Goal: Task Accomplishment & Management: Manage account settings

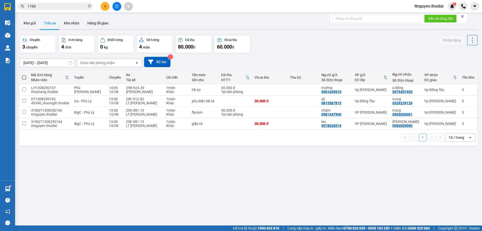
click at [105, 9] on button at bounding box center [105, 6] width 9 height 9
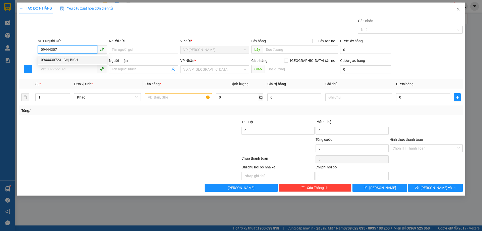
click at [70, 58] on div "0944430723 - CHỊ BÍCH" at bounding box center [72, 60] width 63 height 6
type input "0944430723"
type input "CHỊ BÍCH"
type input "0944430723"
click at [68, 68] on input "SĐT Người Nhận *" at bounding box center [67, 69] width 59 height 8
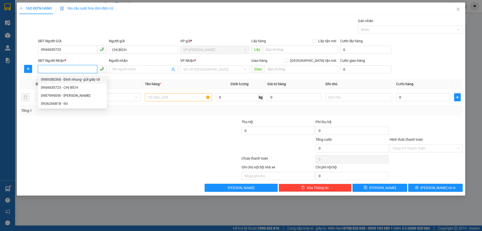
click at [75, 77] on div "0989380368 - Đinh nhung- gửi giấy tờ" at bounding box center [72, 80] width 63 height 6
type input "0989380368"
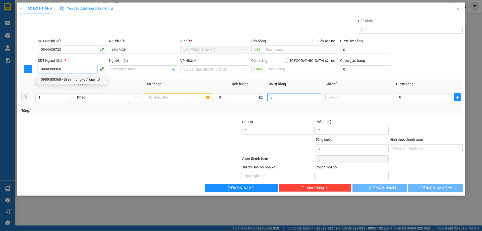
type input "Đinh nhung- gửi giấy tờ"
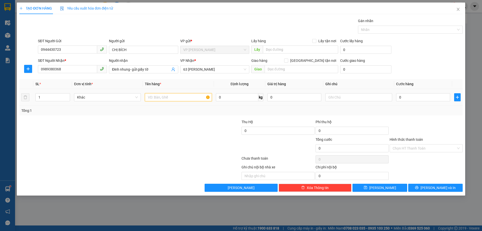
drag, startPoint x: 188, startPoint y: 98, endPoint x: 342, endPoint y: 89, distance: 154.5
click at [191, 98] on input "text" at bounding box center [178, 97] width 67 height 8
type input "giấy tờ"
click at [415, 96] on input "0" at bounding box center [423, 97] width 54 height 8
type input "03"
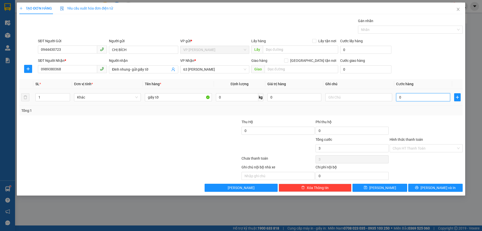
type input "3"
type input "030"
type input "30"
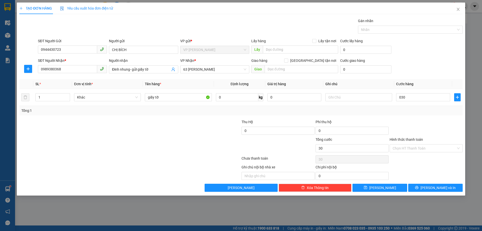
type input "30.000"
click at [415, 115] on div "Transit Pickup Surcharge Ids Transit Deliver Surcharge Ids Transit Deliver Surc…" at bounding box center [241, 105] width 444 height 174
click at [433, 184] on button "[PERSON_NAME] và In" at bounding box center [435, 188] width 55 height 8
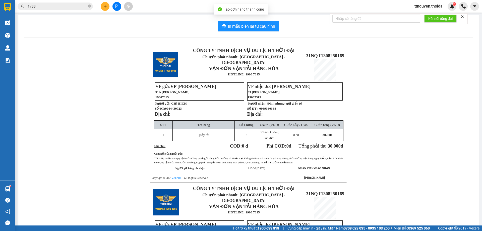
click at [244, 19] on div "In mẫu biên lai tự cấu hình CÔNG TY TNHH DỊCH VỤ DU LỊCH THỜI ĐẠI Chuyển phát n…" at bounding box center [249, 176] width 462 height 323
click at [255, 25] on span "In mẫu biên lai tự cấu hình" at bounding box center [251, 26] width 47 height 6
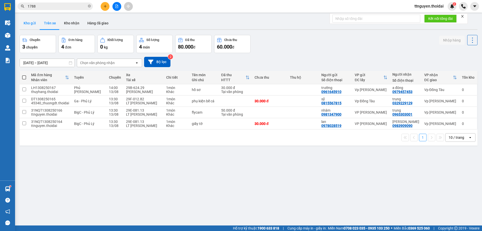
click at [28, 24] on button "Kho gửi" at bounding box center [30, 23] width 20 height 12
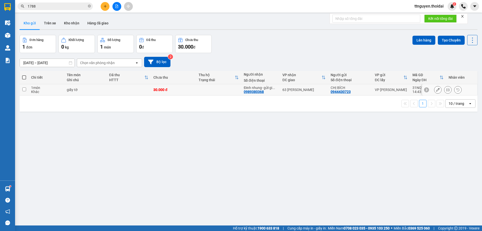
click at [24, 90] on input "checkbox" at bounding box center [24, 89] width 4 height 4
checkbox input "true"
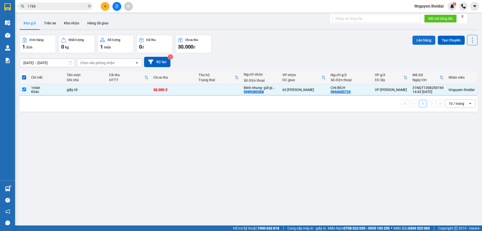
click at [416, 40] on button "Lên hàng" at bounding box center [424, 40] width 23 height 9
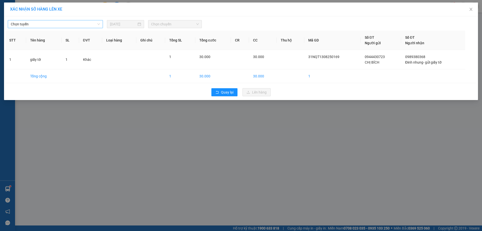
click at [62, 24] on span "Chọn tuyến" at bounding box center [55, 24] width 89 height 8
click at [51, 20] on div "Chọn tuyến" at bounding box center [55, 24] width 95 height 8
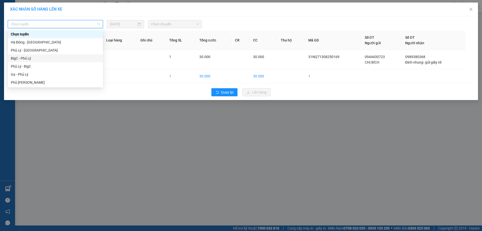
click at [50, 56] on div "BigC - Phủ Lý" at bounding box center [55, 59] width 89 height 6
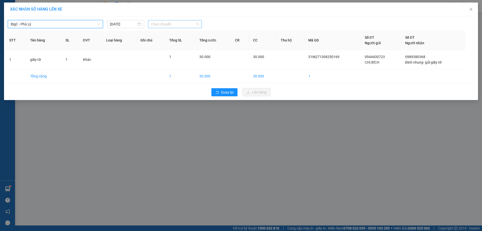
click at [157, 25] on span "Chọn chuyến" at bounding box center [175, 24] width 48 height 8
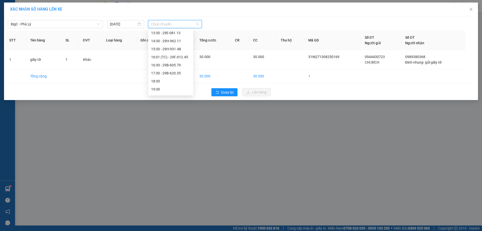
scroll to position [75, 0]
click at [174, 37] on div "14:30 - 29H-962.11" at bounding box center [170, 39] width 39 height 6
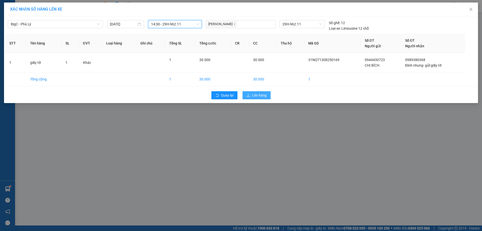
click at [259, 95] on span "Lên hàng" at bounding box center [259, 95] width 15 height 6
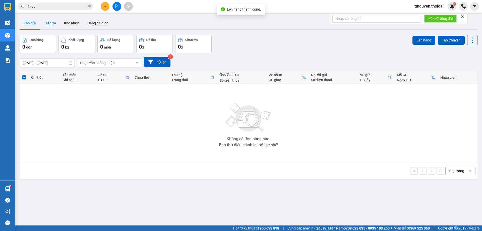
click at [46, 23] on button "Trên xe" at bounding box center [50, 23] width 20 height 12
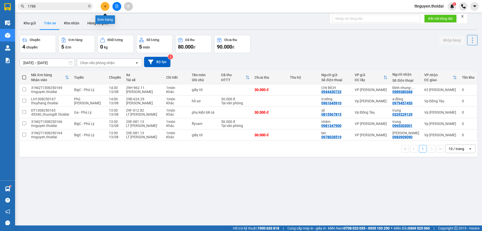
click at [108, 5] on button at bounding box center [105, 6] width 9 height 9
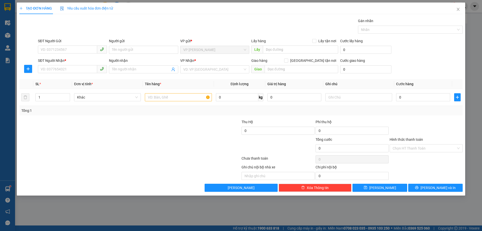
click at [59, 44] on div "SĐT Người Gửi" at bounding box center [72, 42] width 69 height 8
click at [79, 45] on div "SĐT Người Gửi" at bounding box center [72, 42] width 69 height 8
click at [64, 49] on input "SĐT Người Gửi" at bounding box center [67, 49] width 59 height 8
click at [65, 57] on div "0386282332 - xx" at bounding box center [72, 60] width 69 height 8
type input "0386282332"
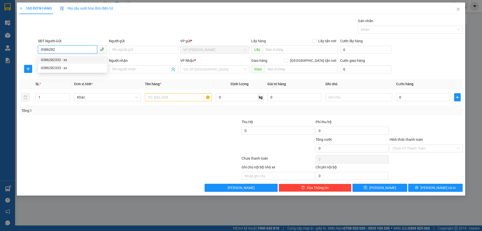
type input "xx"
type input "0386282332"
click at [74, 71] on input "SĐT Người Nhận *" at bounding box center [67, 69] width 59 height 8
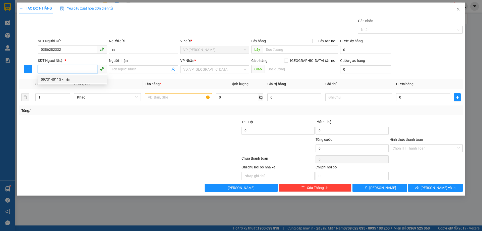
click at [73, 79] on div "0973140115 - mến" at bounding box center [72, 80] width 63 height 6
type input "0973140115"
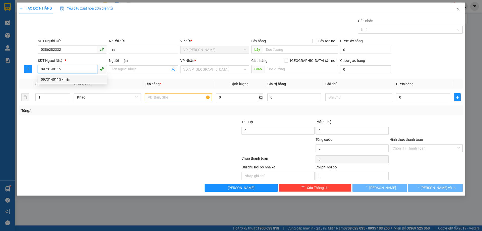
type input "mến"
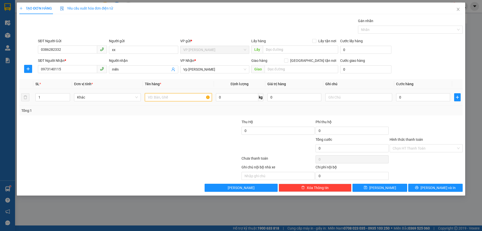
click at [168, 97] on input "text" at bounding box center [178, 97] width 67 height 8
type input "thùng cầu là"
click at [413, 96] on input "0" at bounding box center [423, 97] width 54 height 8
type input "05"
type input "5"
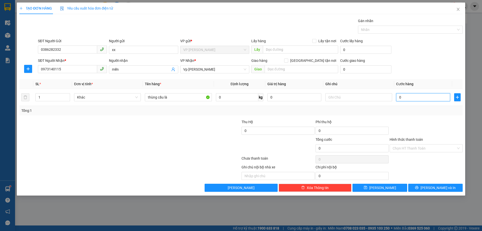
type input "5"
type input "050"
type input "50"
type input "50.000"
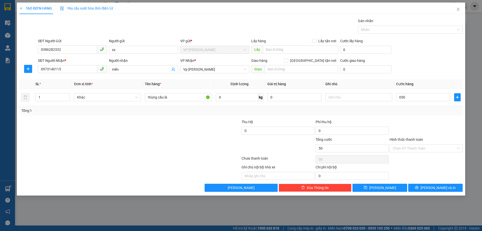
type input "50.000"
drag, startPoint x: 421, startPoint y: 112, endPoint x: 424, endPoint y: 121, distance: 8.6
click at [422, 116] on div "Transit Pickup Surcharge Ids Transit Deliver Surcharge Ids Transit Deliver Surc…" at bounding box center [241, 105] width 444 height 174
click at [421, 117] on div "Transit Pickup Surcharge Ids Transit Deliver Surcharge Ids Transit Deliver Surc…" at bounding box center [241, 105] width 444 height 174
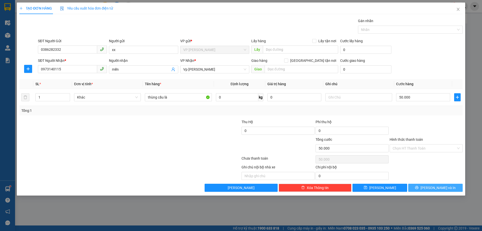
click at [439, 187] on span "[PERSON_NAME] và In" at bounding box center [438, 188] width 35 height 6
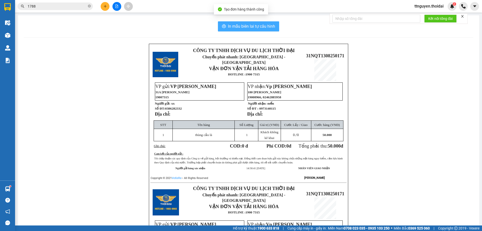
click at [233, 24] on span "In mẫu biên lai tự cấu hình" at bounding box center [251, 26] width 47 height 6
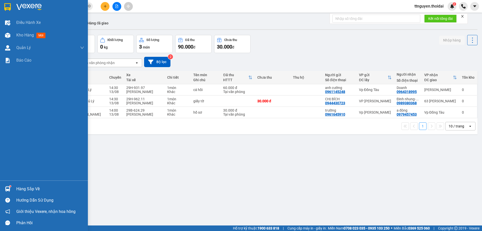
click at [28, 187] on div "Hàng sắp về" at bounding box center [50, 189] width 68 height 8
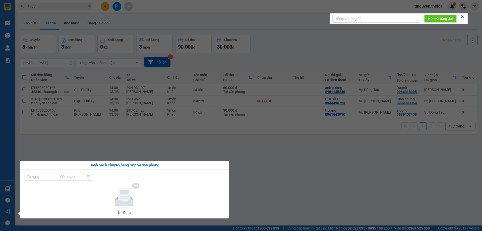
type input "[DATE]"
click at [260, 184] on section "Kết quả tìm kiếm ( 4 ) Bộ lọc Mã ĐH Trạng thái Món hàng Thu hộ Tổng cước Chưa c…" at bounding box center [241, 115] width 482 height 231
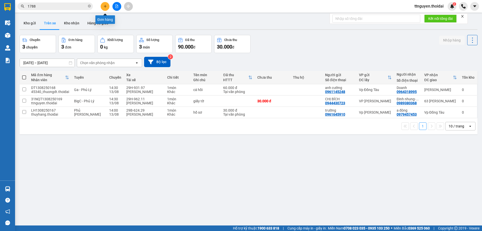
click at [107, 5] on button at bounding box center [105, 6] width 9 height 9
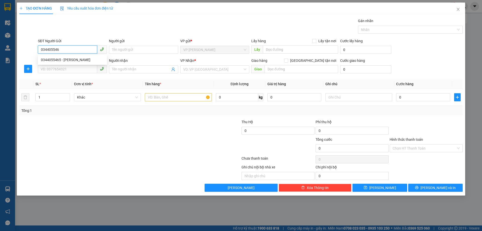
type input "0344055465"
click at [70, 58] on div "0344055465 - [PERSON_NAME]" at bounding box center [72, 60] width 63 height 6
type input "[PERSON_NAME]"
type input "0344055465"
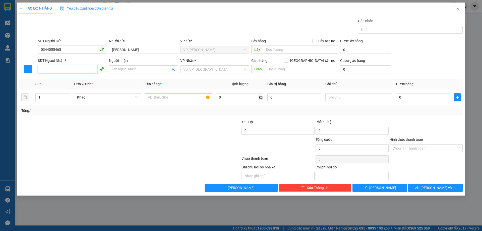
click at [72, 69] on input "SĐT Người Nhận *" at bounding box center [67, 69] width 59 height 8
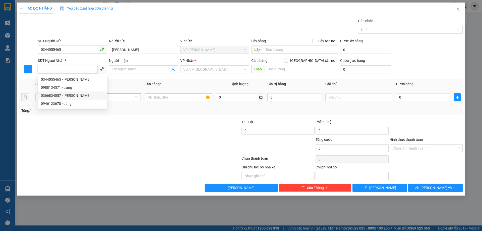
click at [75, 94] on div "0366834057 - [PERSON_NAME]" at bounding box center [72, 96] width 63 height 6
type input "0366834057"
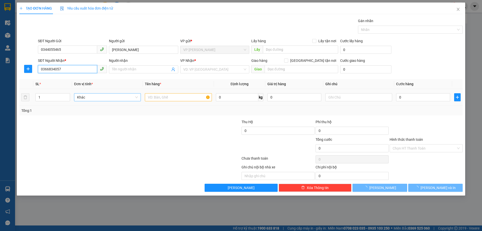
type input "[PERSON_NAME]"
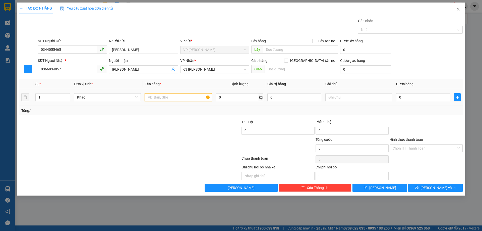
click at [175, 99] on input "text" at bounding box center [178, 97] width 67 height 8
type input "t"
type input "can tương ớt"
click at [427, 99] on input "0" at bounding box center [423, 97] width 54 height 8
type input "4"
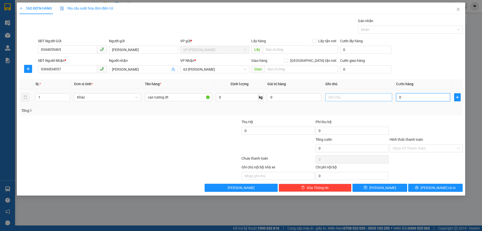
type input "4"
type input "40"
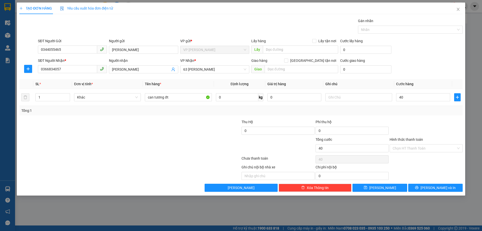
type input "40.000"
click at [418, 119] on div "Transit Pickup Surcharge Ids Transit Deliver Surcharge Ids Transit Deliver Surc…" at bounding box center [241, 105] width 444 height 174
click at [429, 186] on button "[PERSON_NAME] và In" at bounding box center [435, 188] width 55 height 8
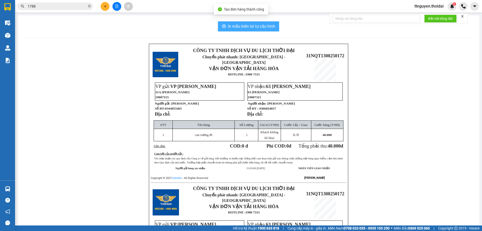
click at [229, 27] on span "In mẫu biên lai tự cấu hình" at bounding box center [251, 26] width 47 height 6
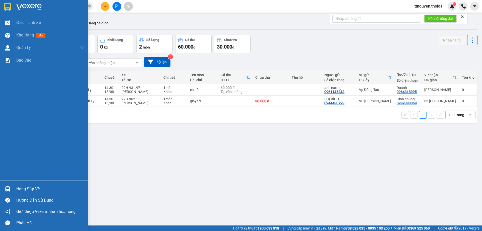
click at [29, 186] on div "Hàng sắp về" at bounding box center [50, 189] width 68 height 8
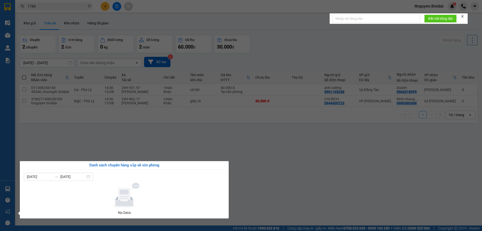
click at [254, 176] on section "Kết quả tìm kiếm ( 4 ) Bộ lọc Mã ĐH Trạng thái Món hàng Thu hộ Tổng cước Chưa c…" at bounding box center [241, 115] width 482 height 231
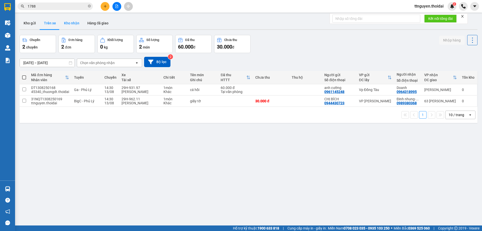
drag, startPoint x: 72, startPoint y: 20, endPoint x: 79, endPoint y: 26, distance: 9.8
click at [72, 21] on button "Kho nhận" at bounding box center [71, 23] width 23 height 12
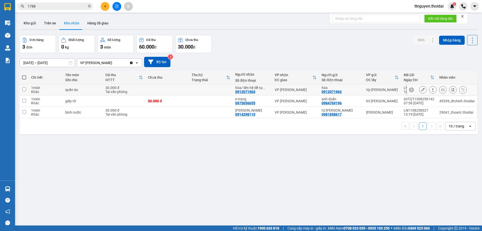
click at [421, 89] on icon at bounding box center [423, 90] width 4 height 4
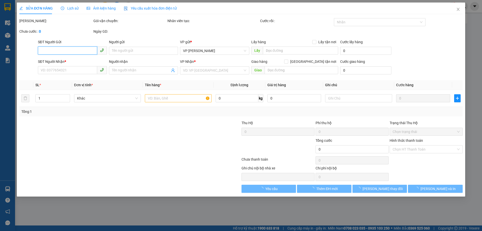
type input "0912071963"
type input "hòa"
type input "0912071963"
type input "hòa/ liên hệ để tự book grap"
type input "30.000"
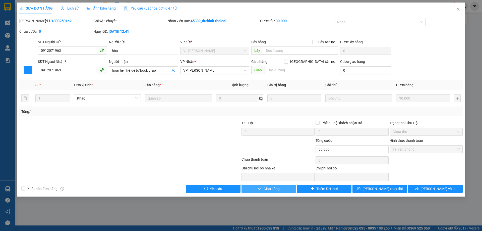
click at [293, 186] on button "Giao hàng" at bounding box center [269, 189] width 55 height 8
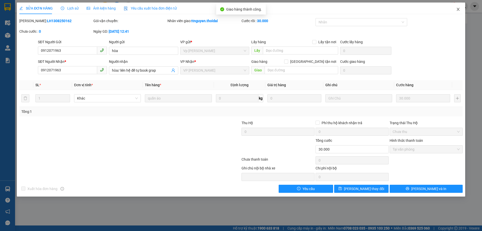
click at [458, 12] on span "Close" at bounding box center [458, 10] width 14 height 14
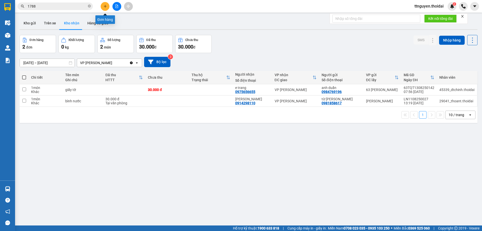
click at [103, 7] on icon "plus" at bounding box center [105, 7] width 4 height 4
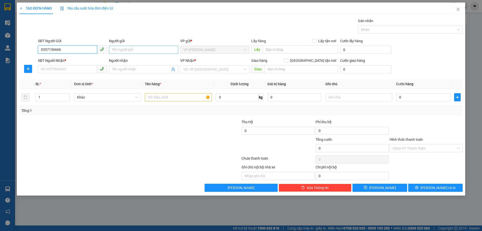
type input "0357156666"
click at [142, 49] on input "Người gửi" at bounding box center [143, 50] width 69 height 8
type input "d"
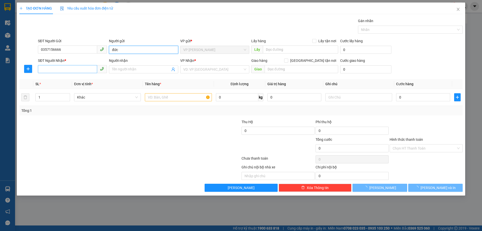
type input "đức"
click at [79, 69] on input "SĐT Người Nhận *" at bounding box center [67, 69] width 59 height 8
type input "0915955955"
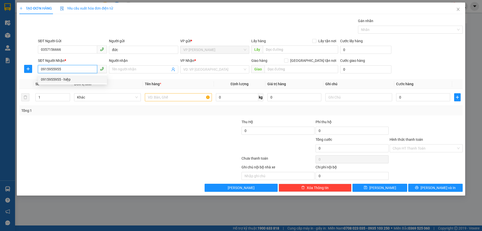
click at [73, 79] on div "0915955955 - hiệp" at bounding box center [72, 80] width 63 height 6
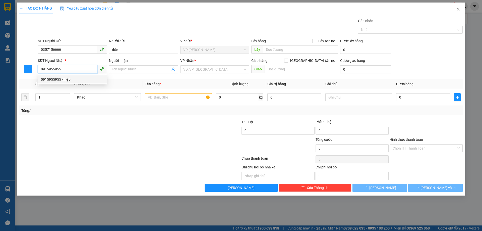
type input "hiệp"
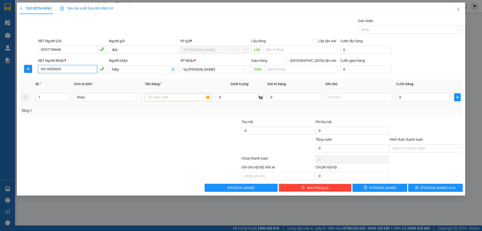
type input "0915955955"
click at [192, 97] on input "text" at bounding box center [178, 97] width 67 height 8
type input "giấy tờ"
click at [435, 96] on input "0" at bounding box center [423, 97] width 54 height 8
type input "03"
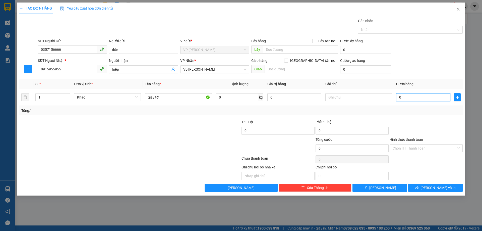
type input "3"
type input "030"
type input "30"
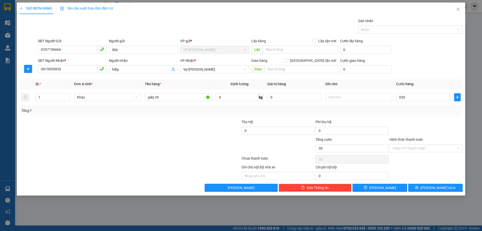
click at [437, 112] on div "Tổng: 1" at bounding box center [241, 111] width 440 height 6
type input "30.000"
click at [426, 147] on input "Hình thức thanh toán" at bounding box center [425, 148] width 64 height 8
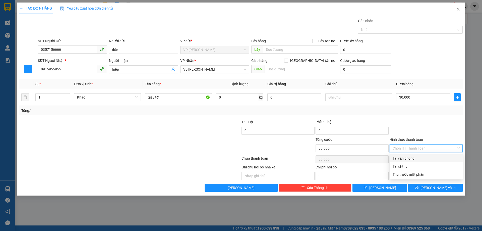
click at [426, 158] on div "Tại văn phòng" at bounding box center [426, 158] width 67 height 6
type input "0"
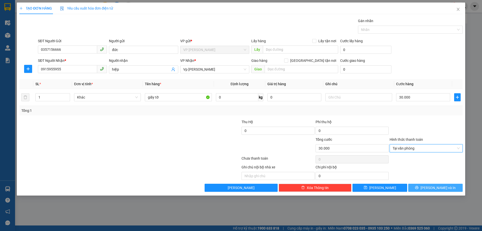
click at [435, 187] on span "[PERSON_NAME] và In" at bounding box center [438, 188] width 35 height 6
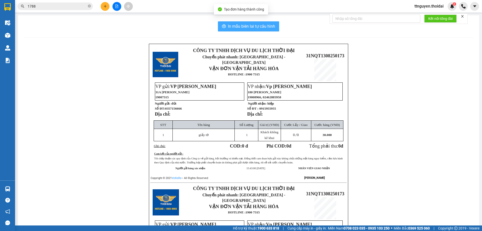
click at [263, 26] on span "In mẫu biên lai tự cấu hình" at bounding box center [251, 26] width 47 height 6
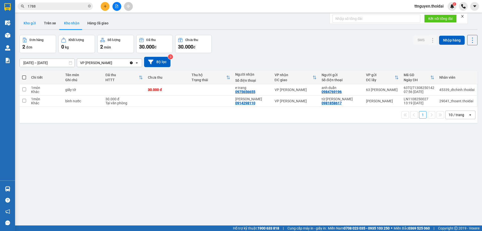
click at [30, 23] on button "Kho gửi" at bounding box center [30, 23] width 20 height 12
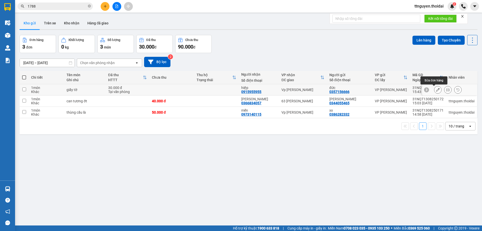
click at [436, 89] on icon at bounding box center [438, 90] width 4 height 4
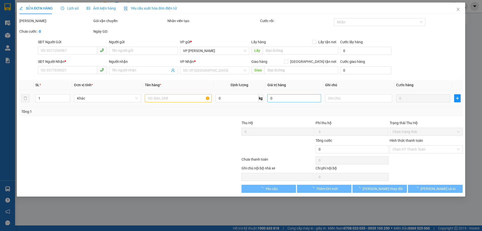
type input "0357156666"
type input "đức"
type input "0915955955"
type input "hiệp"
type input "30.000"
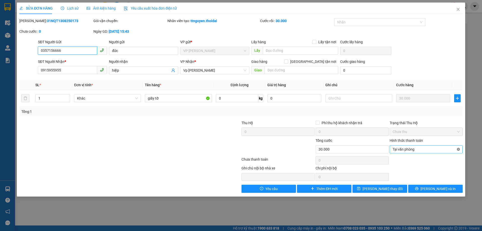
type input "30.000"
click at [389, 188] on span "[PERSON_NAME] thay đổi" at bounding box center [383, 189] width 40 height 6
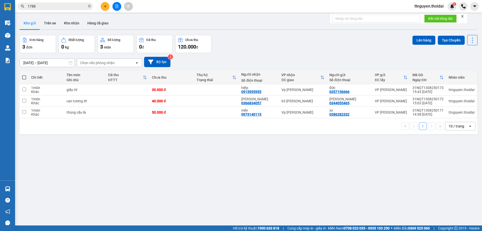
click at [24, 76] on span at bounding box center [24, 77] width 4 height 4
click at [24, 75] on input "checkbox" at bounding box center [24, 75] width 0 height 0
checkbox input "true"
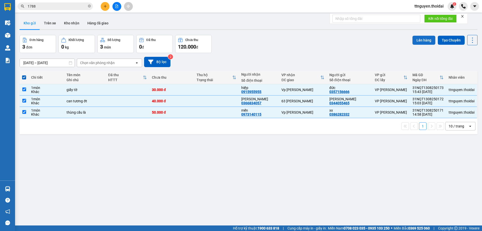
click at [419, 41] on button "Lên hàng" at bounding box center [424, 40] width 23 height 9
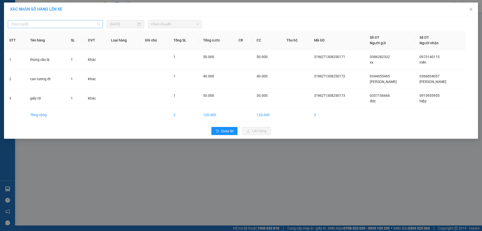
click at [50, 27] on span "Chọn tuyến" at bounding box center [55, 24] width 89 height 8
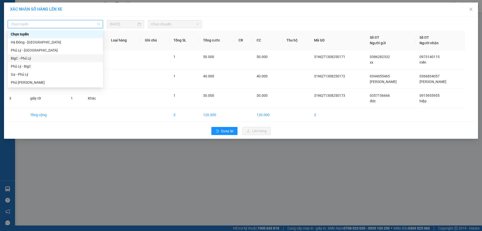
click at [29, 57] on div "BigC - Phủ Lý" at bounding box center [55, 59] width 89 height 6
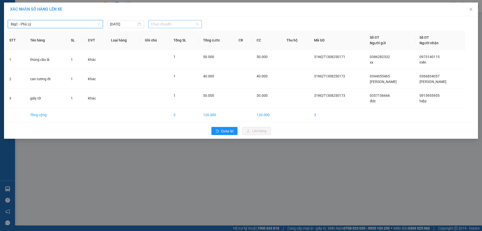
click at [172, 24] on span "Chọn chuyến" at bounding box center [175, 24] width 48 height 8
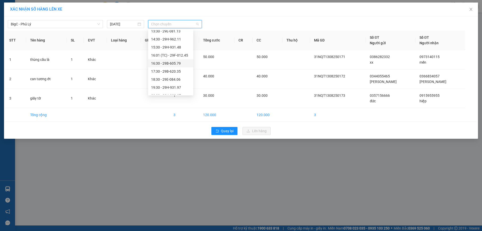
scroll to position [50, 0]
click at [178, 72] on div "15:30 - 29H-931.48" at bounding box center [170, 73] width 39 height 6
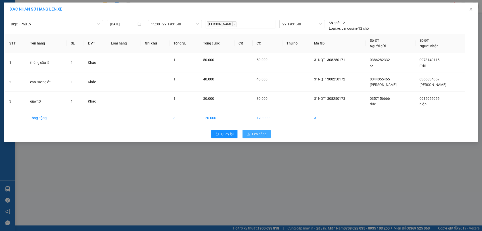
click at [260, 134] on span "Lên hàng" at bounding box center [259, 134] width 15 height 6
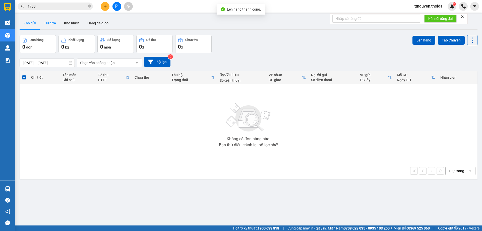
drag, startPoint x: 54, startPoint y: 20, endPoint x: 56, endPoint y: 21, distance: 2.6
click at [53, 21] on button "Trên xe" at bounding box center [50, 23] width 20 height 12
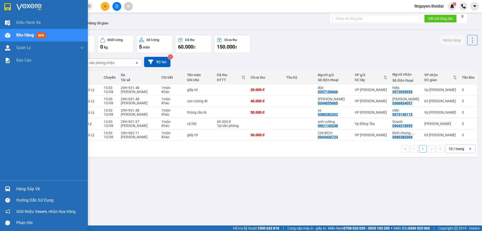
click at [33, 188] on div "Hàng sắp về" at bounding box center [50, 189] width 68 height 8
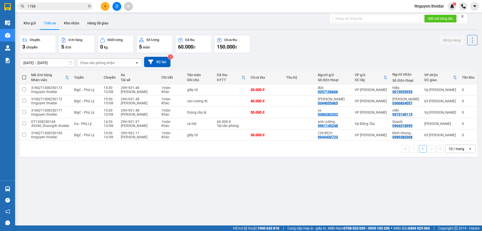
click at [251, 189] on section "Kết quả tìm kiếm ( 4 ) Bộ lọc Mã ĐH Trạng thái Món hàng Thu hộ Tổng cước Chưa c…" at bounding box center [241, 115] width 482 height 231
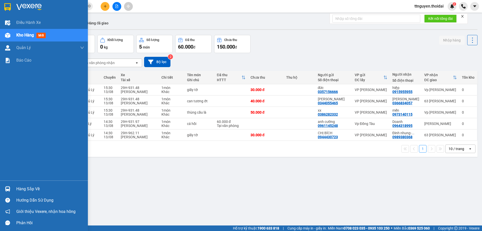
drag, startPoint x: 28, startPoint y: 189, endPoint x: 83, endPoint y: 190, distance: 54.8
click at [29, 188] on div "Hàng sắp về" at bounding box center [50, 189] width 68 height 8
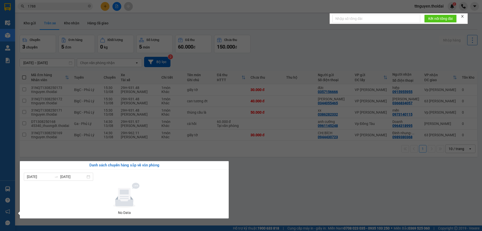
click at [243, 188] on section "Kết quả tìm kiếm ( 4 ) Bộ lọc Mã ĐH Trạng thái Món hàng Thu hộ Tổng cước Chưa c…" at bounding box center [241, 115] width 482 height 231
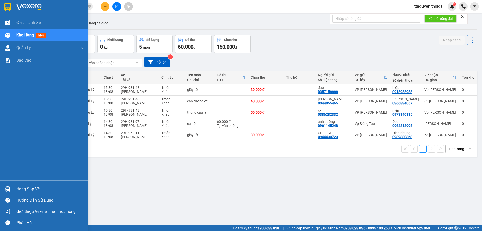
click at [30, 189] on div "Hàng sắp về" at bounding box center [50, 189] width 68 height 8
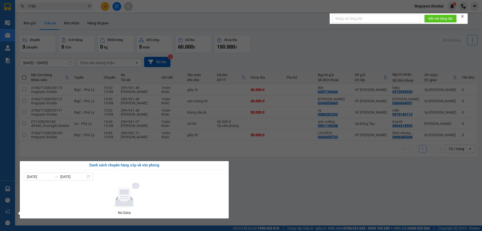
click at [321, 192] on section "Kết quả tìm kiếm ( 4 ) Bộ lọc Mã ĐH Trạng thái Món hàng Thu hộ Tổng cước Chưa c…" at bounding box center [241, 115] width 482 height 231
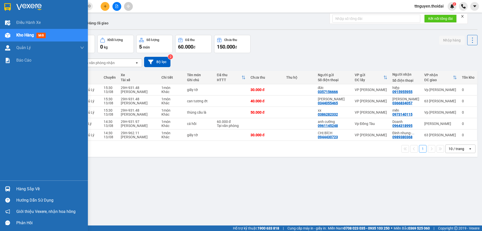
drag, startPoint x: 37, startPoint y: 189, endPoint x: 40, endPoint y: 188, distance: 3.7
click at [37, 189] on div "Hàng sắp về" at bounding box center [50, 189] width 68 height 8
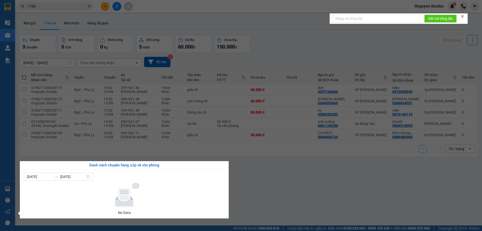
click at [272, 181] on section "Kết quả tìm kiếm ( 4 ) Bộ lọc Mã ĐH Trạng thái Món hàng Thu hộ Tổng cước Chưa c…" at bounding box center [241, 115] width 482 height 231
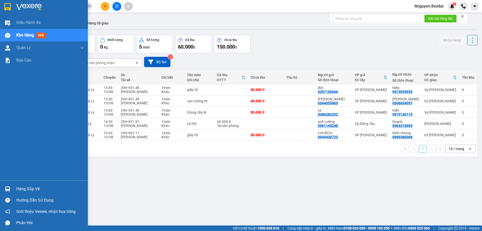
click at [23, 185] on div "Hàng sắp về" at bounding box center [44, 188] width 88 height 11
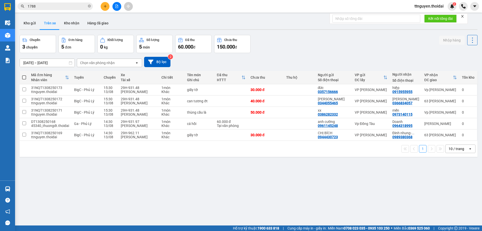
click at [273, 186] on section "Kết quả tìm kiếm ( 4 ) Bộ lọc Mã ĐH Trạng thái Món hàng Thu hộ Tổng cước Chưa c…" at bounding box center [241, 115] width 482 height 231
click at [35, 27] on button "Kho gửi" at bounding box center [30, 23] width 20 height 12
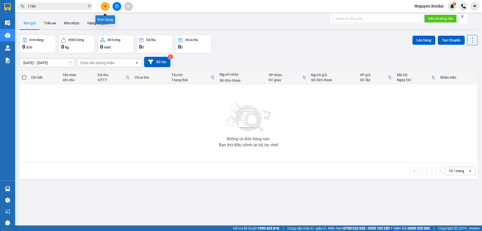
click at [104, 6] on icon "plus" at bounding box center [105, 7] width 4 height 4
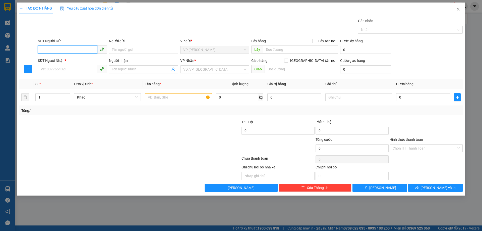
click at [68, 49] on input "SĐT Người Gửi" at bounding box center [67, 49] width 59 height 8
type input "0965255008"
drag, startPoint x: 66, startPoint y: 55, endPoint x: 67, endPoint y: 60, distance: 5.4
click at [66, 57] on body "Kết quả tìm kiếm ( 4 ) Bộ lọc Mã ĐH Trạng thái Món hàng Thu hộ Tổng cước Chưa c…" at bounding box center [241, 115] width 482 height 231
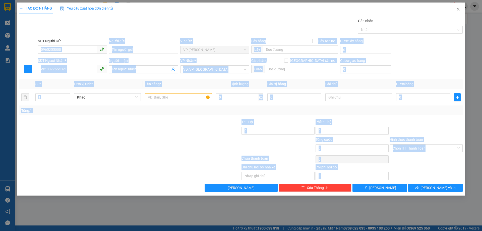
click at [68, 62] on div "SĐT Người Nhận *" at bounding box center [72, 61] width 69 height 6
click at [68, 65] on input "SĐT Người Nhận *" at bounding box center [67, 69] width 59 height 8
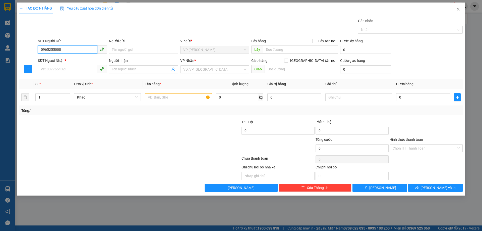
click at [81, 48] on input "0965255008" at bounding box center [67, 49] width 59 height 8
click at [72, 60] on div "0965255008 - hiền" at bounding box center [72, 60] width 63 height 6
type input "hiền"
click at [75, 71] on input "SĐT Người Nhận *" at bounding box center [67, 69] width 59 height 8
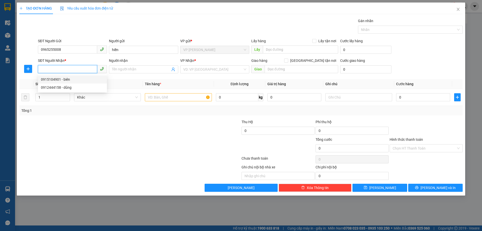
click at [86, 79] on div "0915104901 - biên" at bounding box center [72, 80] width 63 height 6
type input "0915104901"
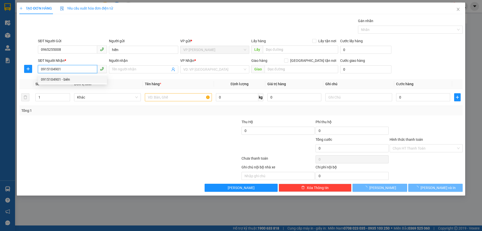
type input "biên"
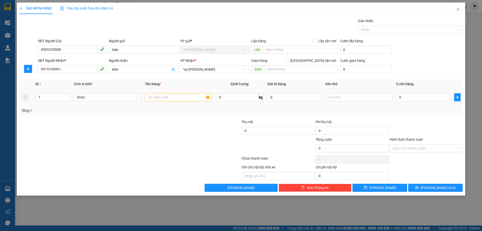
click at [167, 93] on div at bounding box center [178, 97] width 67 height 10
click at [175, 95] on input "text" at bounding box center [178, 97] width 67 height 8
type input "phong thư"
click at [414, 98] on input "0" at bounding box center [423, 97] width 54 height 8
type input "03"
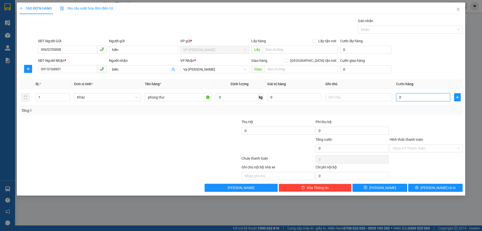
type input "3"
type input "030"
type input "30"
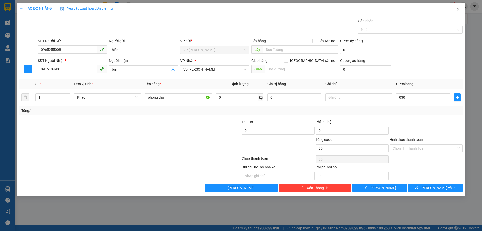
type input "30.000"
click at [408, 116] on div "Transit Pickup Surcharge Ids Transit Deliver Surcharge Ids Transit Deliver Surc…" at bounding box center [241, 105] width 444 height 174
drag, startPoint x: 438, startPoint y: 189, endPoint x: 436, endPoint y: 186, distance: 3.6
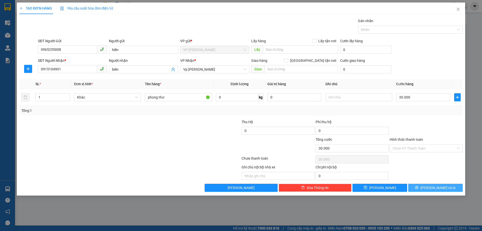
click at [438, 188] on span "[PERSON_NAME] và In" at bounding box center [438, 188] width 35 height 6
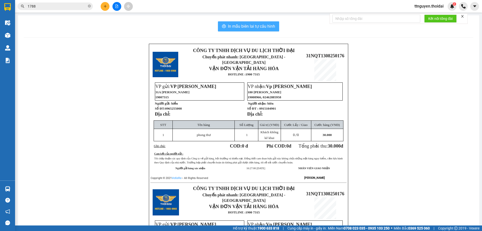
click at [241, 26] on span "In mẫu biên lai tự cấu hình" at bounding box center [251, 26] width 47 height 6
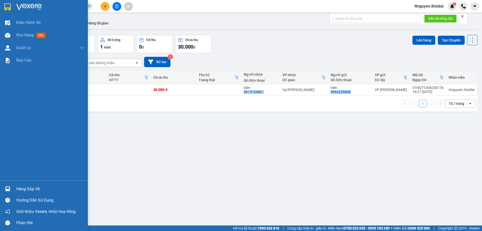
click at [29, 188] on div "Hàng sắp về" at bounding box center [50, 189] width 68 height 8
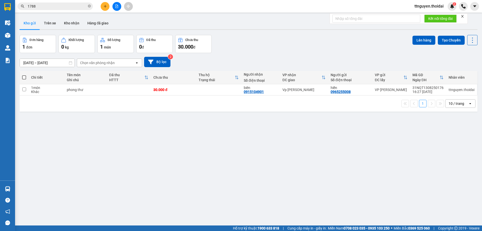
click at [273, 188] on section "Kết quả tìm kiếm ( 4 ) Bộ lọc Mã ĐH Trạng thái Món hàng Thu hộ Tổng cước Chưa c…" at bounding box center [241, 115] width 482 height 231
click at [23, 89] on input "checkbox" at bounding box center [24, 89] width 4 height 4
checkbox input "true"
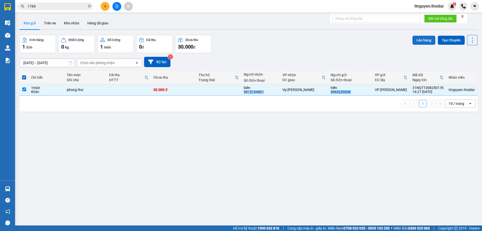
click at [419, 39] on button "Lên hàng" at bounding box center [424, 40] width 23 height 9
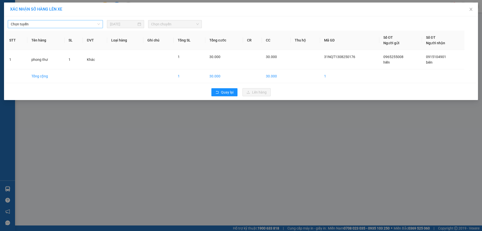
click at [44, 25] on span "Chọn tuyến" at bounding box center [55, 24] width 89 height 8
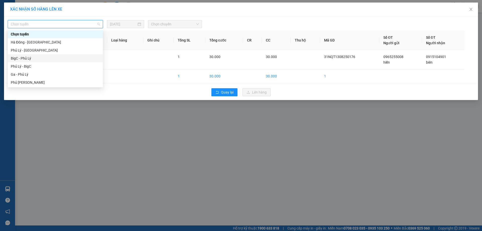
click at [22, 57] on div "BigC - Phủ Lý" at bounding box center [55, 59] width 89 height 6
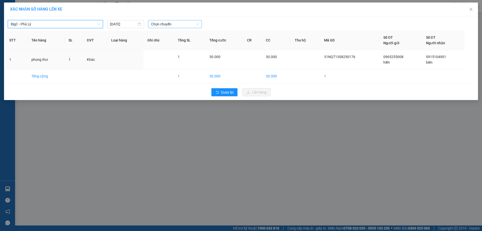
click at [172, 26] on span "Chọn chuyến" at bounding box center [175, 24] width 48 height 8
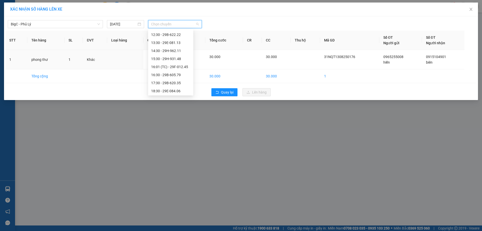
scroll to position [75, 0]
click at [169, 60] on div "16:30 - 29B-605.79" at bounding box center [170, 63] width 45 height 8
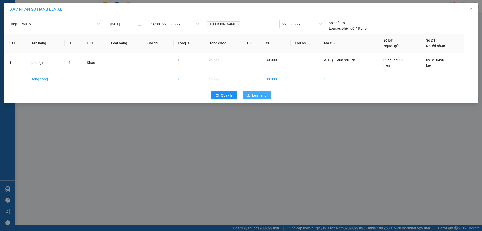
click at [263, 95] on span "Lên hàng" at bounding box center [259, 95] width 15 height 6
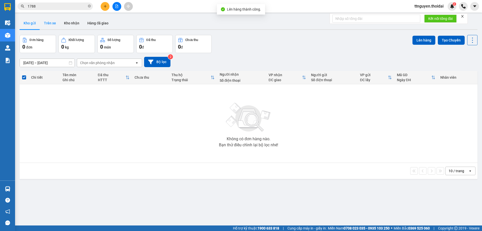
click at [52, 23] on button "Trên xe" at bounding box center [50, 23] width 20 height 12
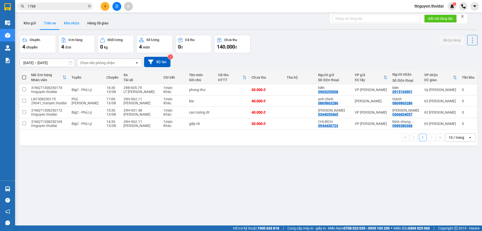
click at [70, 24] on button "Kho nhận" at bounding box center [71, 23] width 23 height 12
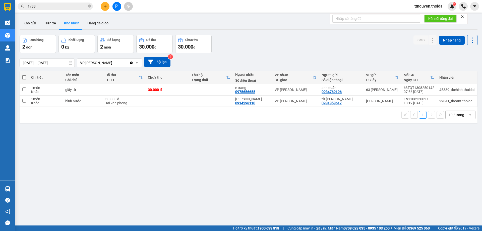
click at [53, 6] on input "1788" at bounding box center [57, 7] width 59 height 6
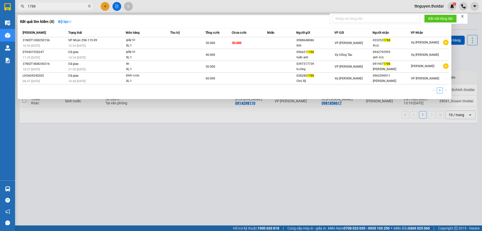
click at [53, 6] on input "1788" at bounding box center [57, 7] width 59 height 6
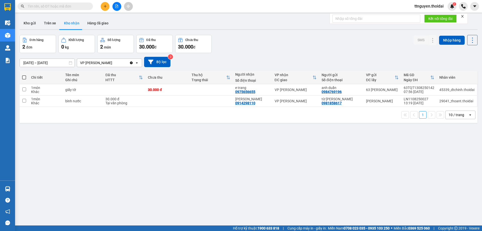
click at [106, 4] on button at bounding box center [105, 6] width 9 height 9
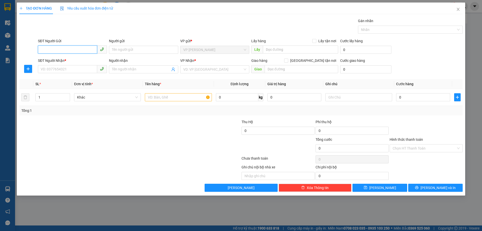
click at [82, 48] on input "SĐT Người Gửi" at bounding box center [67, 49] width 59 height 8
click at [81, 59] on div "0984349325 - kiếm" at bounding box center [72, 60] width 63 height 6
type input "0984349325"
type input "kiếm"
type input "0984349325"
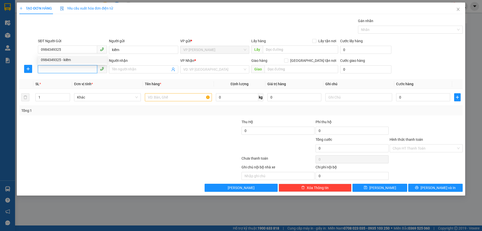
click at [75, 72] on input "SĐT Người Nhận *" at bounding box center [67, 69] width 59 height 8
click at [75, 80] on div "0988500571 - [PERSON_NAME]" at bounding box center [72, 80] width 63 height 6
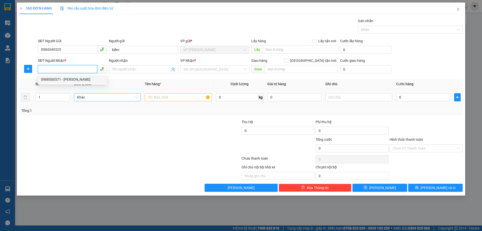
type input "0988500571"
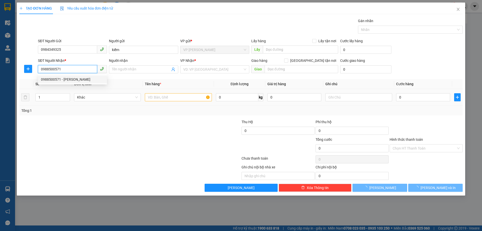
type input "[PERSON_NAME]"
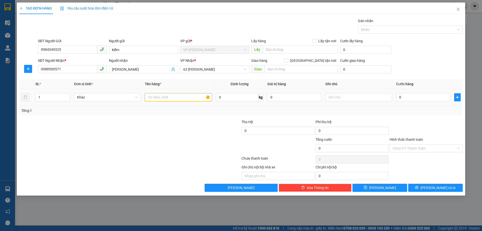
drag, startPoint x: 168, startPoint y: 100, endPoint x: 218, endPoint y: 89, distance: 51.1
click at [168, 100] on input "text" at bounding box center [178, 97] width 67 height 8
type input "t"
type input "vacxin"
click at [410, 99] on input "0" at bounding box center [423, 97] width 54 height 8
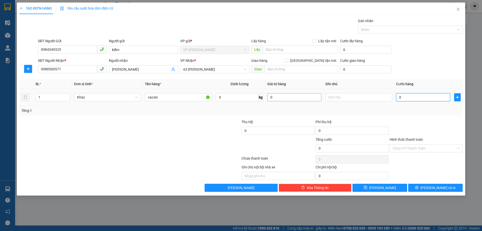
type input "04"
type input "4"
type input "040"
type input "40"
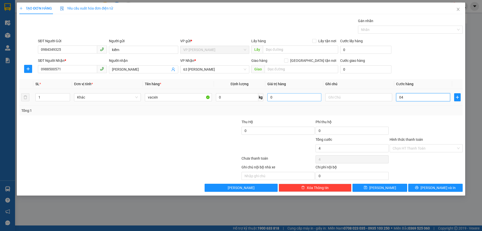
type input "40"
type input "40.000"
click at [418, 119] on div "Transit Pickup Surcharge Ids Transit Deliver Surcharge Ids Transit Deliver Surc…" at bounding box center [241, 105] width 444 height 174
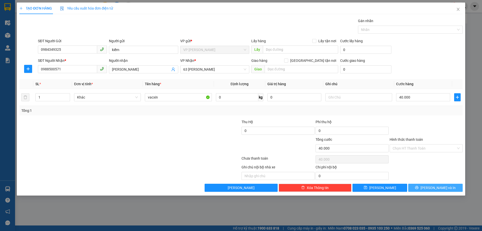
click at [419, 188] on icon "printer" at bounding box center [416, 187] width 3 height 3
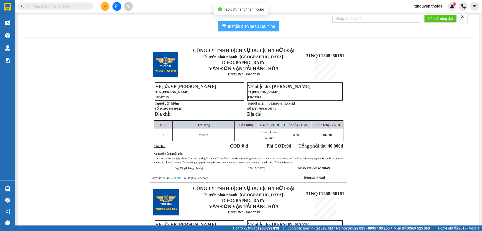
click at [235, 22] on button "In mẫu biên lai tự cấu hình" at bounding box center [248, 26] width 61 height 10
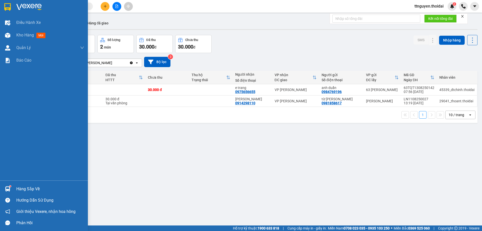
click at [32, 189] on div "Hàng sắp về" at bounding box center [50, 189] width 68 height 8
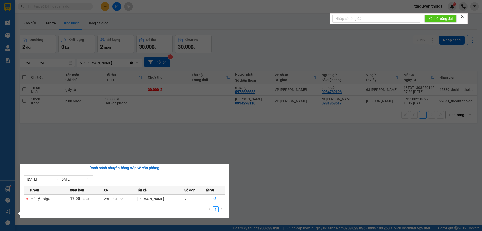
click at [196, 40] on section "Kết quả tìm kiếm ( 4 ) Bộ lọc Mã ĐH Trạng thái Món hàng Thu hộ Tổng cước Chưa c…" at bounding box center [241, 115] width 482 height 231
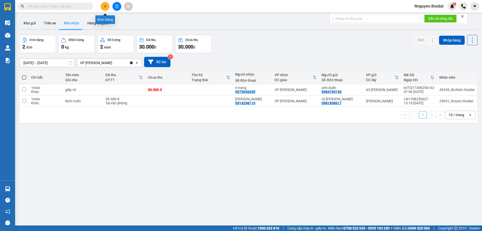
click at [105, 6] on icon "plus" at bounding box center [105, 7] width 4 height 4
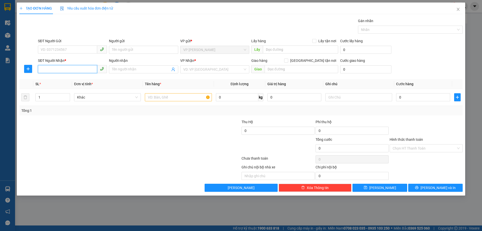
click at [72, 69] on input "SĐT Người Nhận *" at bounding box center [67, 69] width 59 height 8
click at [58, 82] on div "0978185444 - long" at bounding box center [72, 79] width 69 height 8
type input "0978185444"
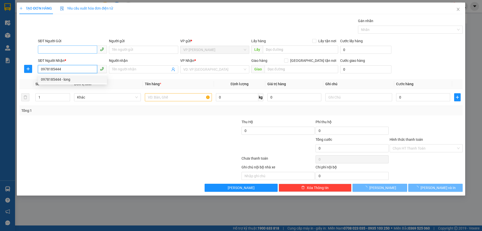
type input "long"
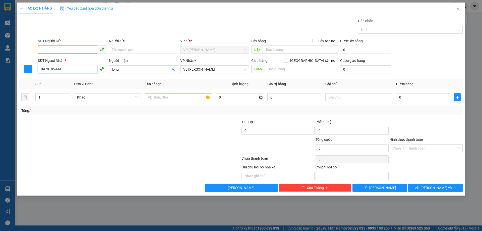
type input "0978185444"
click at [65, 51] on input "SĐT Người Gửi" at bounding box center [67, 49] width 59 height 8
click at [69, 59] on div "0978185444 - long" at bounding box center [72, 60] width 63 height 6
type input "0978185444"
type input "long"
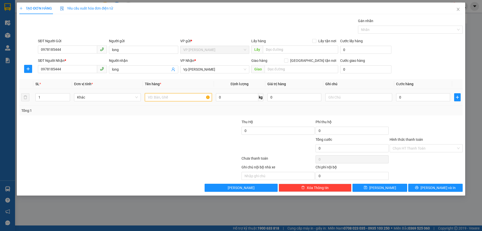
click at [179, 97] on input "text" at bounding box center [178, 97] width 67 height 8
type input "hộp ship mang ra"
type input "03"
type input "3"
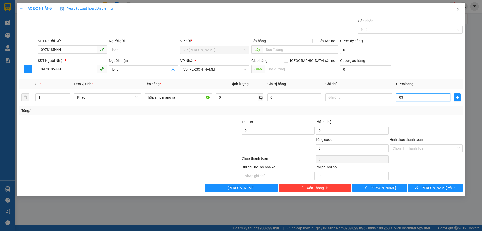
type input "030"
type input "30"
type input "30.000"
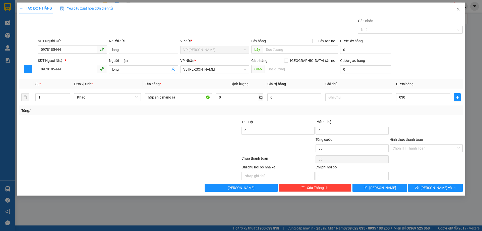
type input "30.000"
click at [439, 132] on div at bounding box center [426, 128] width 74 height 18
click at [441, 185] on span "[PERSON_NAME] và In" at bounding box center [438, 188] width 35 height 6
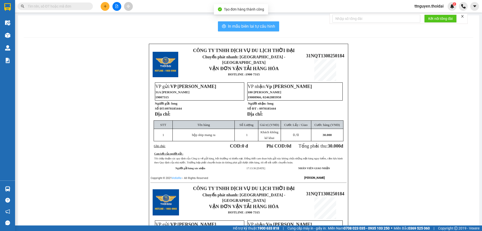
click at [226, 27] on button "In mẫu biên lai tự cấu hình" at bounding box center [248, 26] width 61 height 10
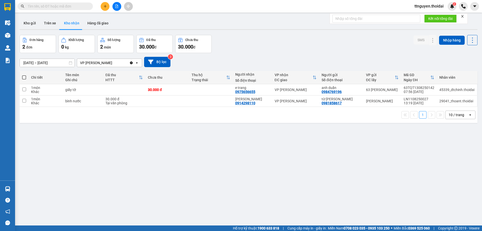
drag, startPoint x: 173, startPoint y: 155, endPoint x: 170, endPoint y: 152, distance: 3.9
click at [173, 154] on div "ver 1.8.138 Kho gửi Trên xe Kho nhận Hàng đã giao Đơn hàng 2 đơn Khối lượng 0 k…" at bounding box center [249, 130] width 462 height 231
click at [28, 20] on button "Kho gửi" at bounding box center [30, 23] width 20 height 12
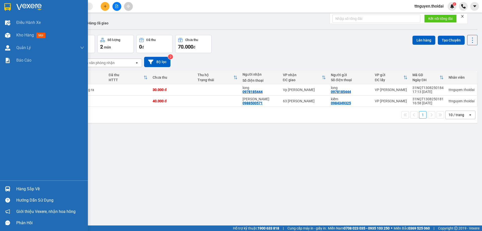
click at [28, 194] on div "Hàng sắp về" at bounding box center [44, 188] width 88 height 11
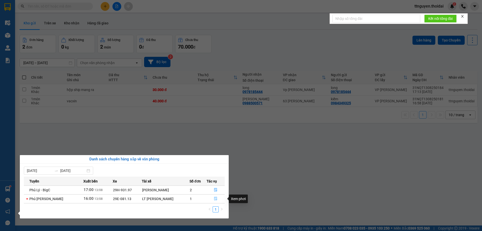
click at [215, 199] on icon "file-done" at bounding box center [215, 199] width 3 height 4
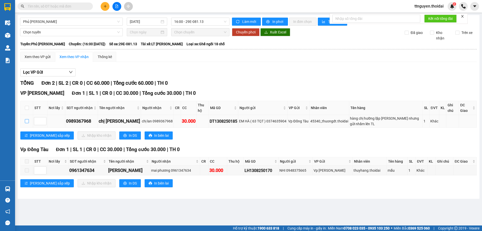
click at [27, 118] on label at bounding box center [27, 121] width 4 height 6
click at [27, 119] on input "checkbox" at bounding box center [27, 121] width 4 height 4
checkbox input "true"
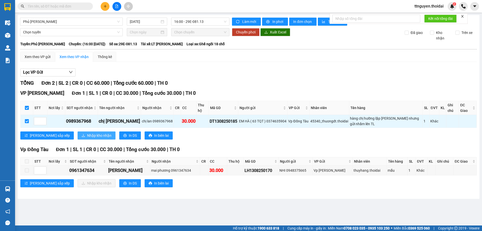
click at [87, 133] on span "Nhập kho nhận" at bounding box center [99, 136] width 24 height 6
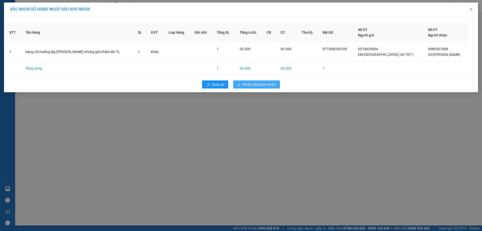
click at [263, 87] on span "Nhập hàng kho nhận" at bounding box center [259, 85] width 33 height 6
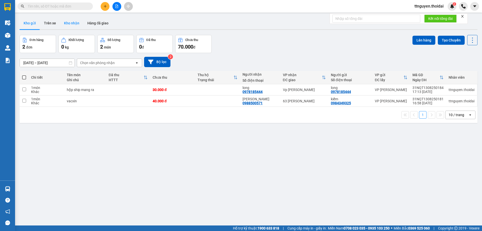
click at [70, 26] on button "Kho nhận" at bounding box center [71, 23] width 23 height 12
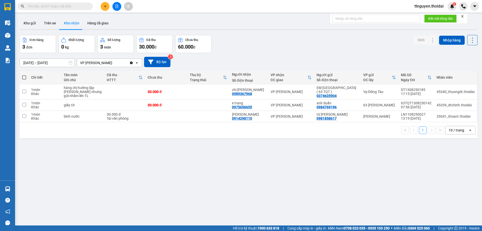
click at [107, 5] on icon "plus" at bounding box center [105, 7] width 4 height 4
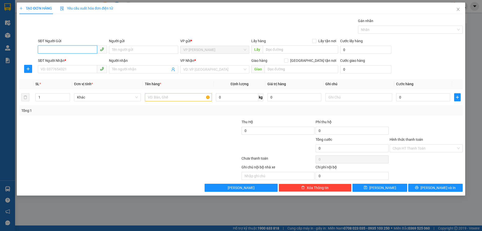
click at [71, 48] on input "SĐT Người Gửi" at bounding box center [67, 49] width 59 height 8
type input "0986237890"
click at [66, 58] on div "0986237890 - xuân" at bounding box center [72, 60] width 63 height 6
type input "xuân"
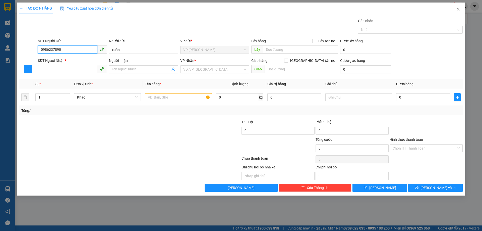
type input "0986237890"
click at [72, 72] on input "SĐT Người Nhận *" at bounding box center [67, 69] width 59 height 8
click at [67, 88] on div "0989788218 - hường" at bounding box center [72, 88] width 63 height 6
type input "0989788218"
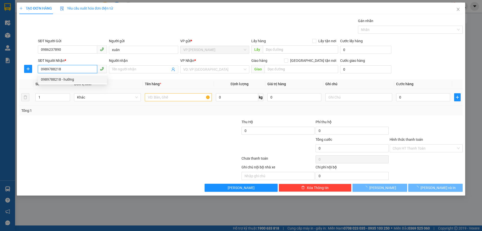
type input "hường"
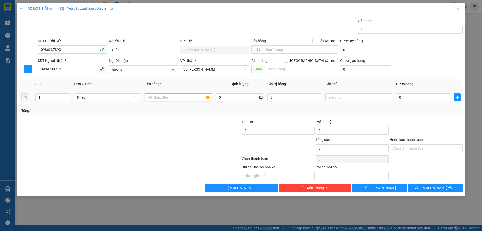
click at [174, 96] on input "text" at bounding box center [178, 97] width 67 height 8
type input "tủ điện"
click at [411, 100] on input "0" at bounding box center [423, 97] width 54 height 8
click at [407, 98] on input "0" at bounding box center [423, 97] width 54 height 8
type input "05"
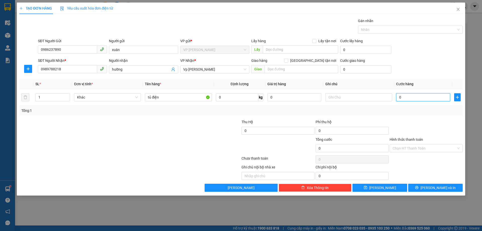
type input "5"
type input "050"
type input "50"
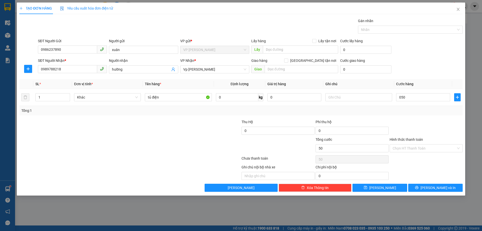
type input "50.000"
click at [419, 107] on div "Tổng: 1" at bounding box center [241, 111] width 444 height 10
click at [435, 186] on span "[PERSON_NAME] và In" at bounding box center [438, 188] width 35 height 6
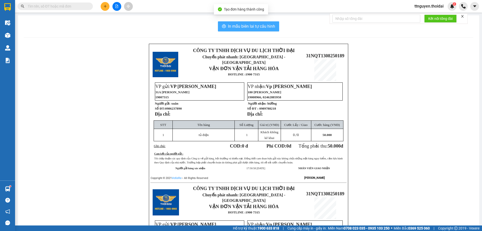
click at [234, 25] on span "In mẫu biên lai tự cấu hình" at bounding box center [251, 26] width 47 height 6
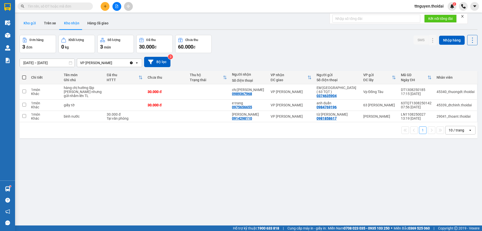
click at [32, 20] on button "Kho gửi" at bounding box center [30, 23] width 20 height 12
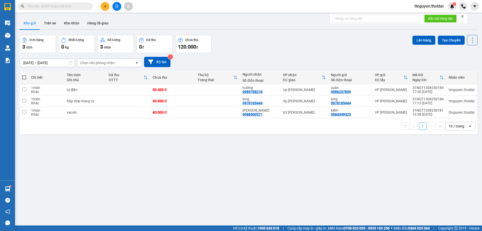
click at [24, 76] on span at bounding box center [24, 77] width 4 height 4
click at [24, 75] on input "checkbox" at bounding box center [24, 75] width 0 height 0
checkbox input "true"
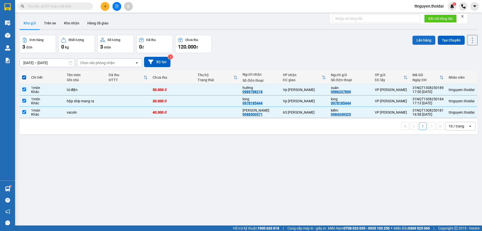
drag, startPoint x: 424, startPoint y: 38, endPoint x: 420, endPoint y: 39, distance: 3.5
click at [422, 39] on button "Lên hàng" at bounding box center [424, 40] width 23 height 9
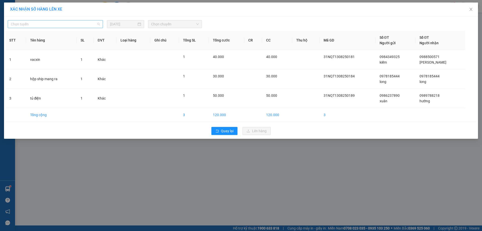
click at [69, 25] on span "Chọn tuyến" at bounding box center [55, 24] width 89 height 8
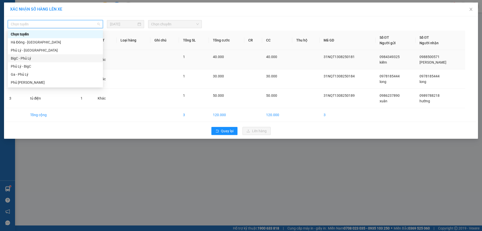
drag, startPoint x: 25, startPoint y: 56, endPoint x: 56, endPoint y: 53, distance: 31.5
click at [25, 56] on div "BigC - Phủ Lý" at bounding box center [55, 59] width 89 height 6
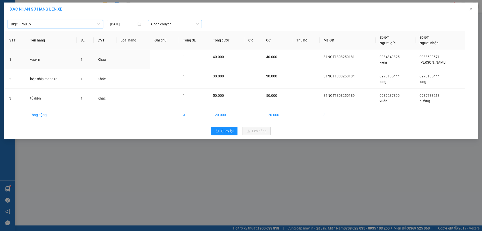
click at [155, 27] on span "Chọn chuyến" at bounding box center [175, 24] width 48 height 8
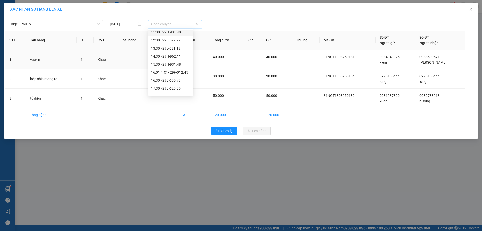
scroll to position [75, 0]
click at [170, 73] on div "17:30 - 29B-620.35" at bounding box center [170, 72] width 39 height 6
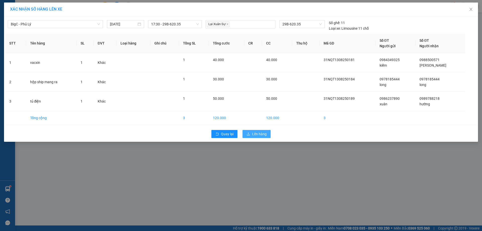
click at [264, 133] on span "Lên hàng" at bounding box center [259, 134] width 15 height 6
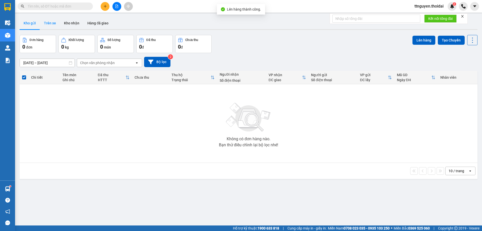
click at [54, 23] on button "Trên xe" at bounding box center [50, 23] width 20 height 12
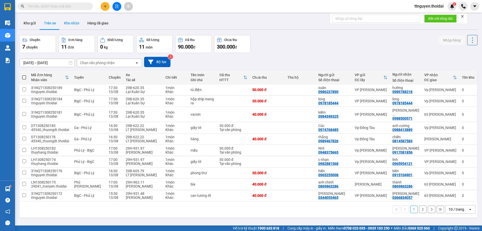
click at [69, 23] on button "Kho nhận" at bounding box center [71, 23] width 23 height 12
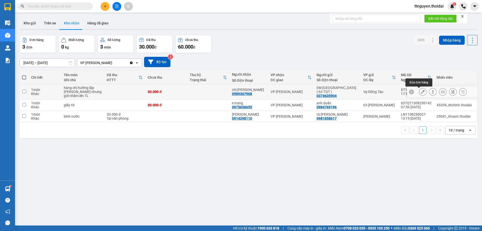
click at [421, 91] on icon at bounding box center [423, 92] width 4 height 4
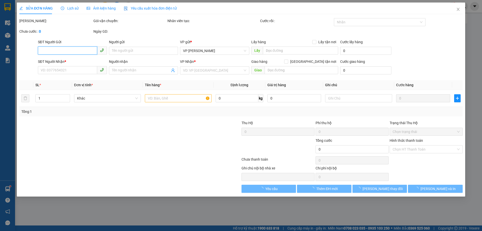
type input "0374635904"
type input "EM [GEOGRAPHIC_DATA] ( 63 TQT )"
type input "0989367968"
type input "chị [PERSON_NAME]"
type input "30.000"
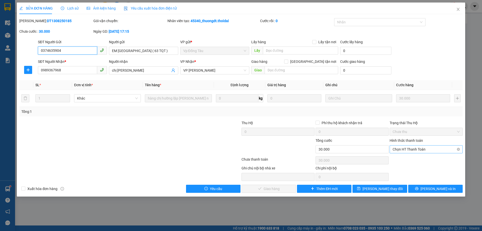
click at [409, 148] on span "Chọn HT Thanh Toán" at bounding box center [426, 149] width 67 height 8
click at [401, 160] on div "Tại văn phòng" at bounding box center [426, 159] width 67 height 6
type input "0"
click at [458, 8] on icon "close" at bounding box center [458, 9] width 4 height 4
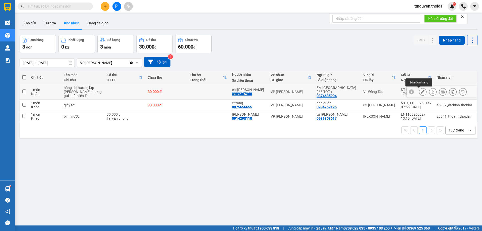
click at [421, 92] on button at bounding box center [422, 91] width 7 height 9
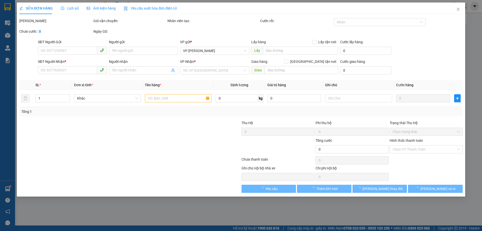
type input "0374635904"
type input "EM [GEOGRAPHIC_DATA] ( 63 TQT )"
type input "0989367968"
type input "chị [PERSON_NAME]"
type input "30.000"
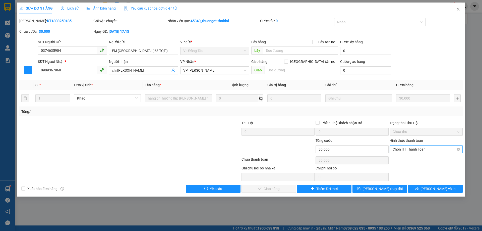
click at [422, 147] on span "Chọn HT Thanh Toán" at bounding box center [426, 149] width 67 height 8
click at [418, 157] on div "Tại văn phòng" at bounding box center [426, 159] width 67 height 6
type input "0"
click at [284, 187] on span "[PERSON_NAME] và Giao hàng" at bounding box center [275, 189] width 48 height 6
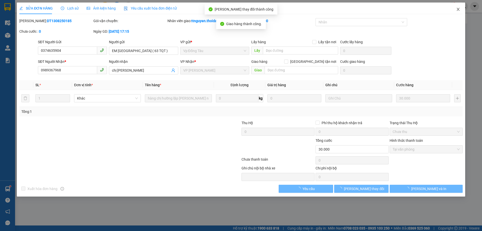
click at [458, 10] on icon "close" at bounding box center [458, 9] width 3 height 3
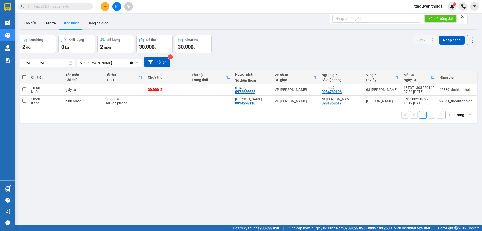
paste input "0343531191"
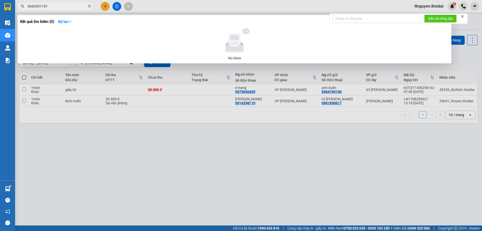
type input "0343531191"
click at [106, 6] on div at bounding box center [241, 115] width 482 height 231
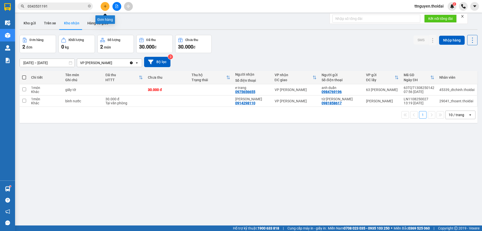
click at [106, 6] on icon "plus" at bounding box center [105, 7] width 4 height 4
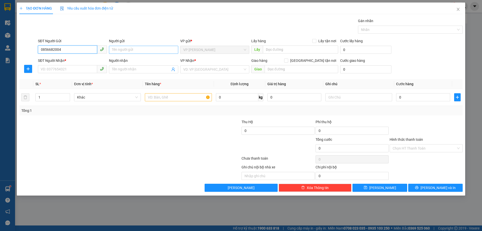
type input "0856682004"
click at [138, 51] on input "Người gửi" at bounding box center [143, 50] width 69 height 8
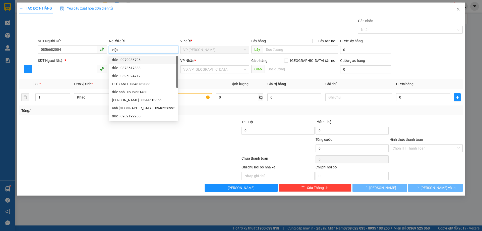
type input "việt"
click at [75, 69] on input "SĐT Người Nhận *" at bounding box center [67, 69] width 59 height 8
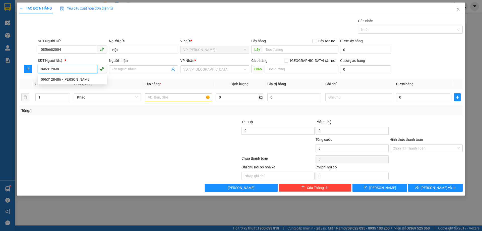
type input "0963128486"
click at [71, 80] on div "0963128486 - [PERSON_NAME]" at bounding box center [72, 80] width 63 height 6
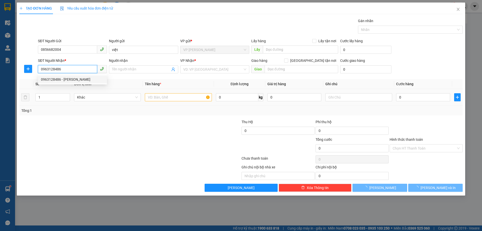
type input "[PERSON_NAME]"
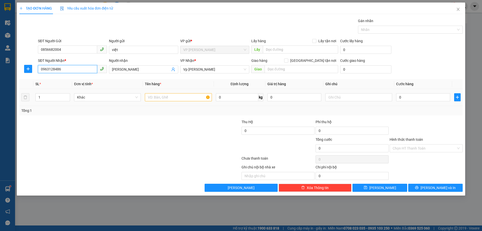
type input "0963128486"
click at [185, 97] on input "text" at bounding box center [178, 97] width 67 height 8
click at [148, 99] on input "bánh" at bounding box center [178, 97] width 67 height 8
type input "bột làm bánh"
click at [417, 98] on input "0" at bounding box center [423, 97] width 54 height 8
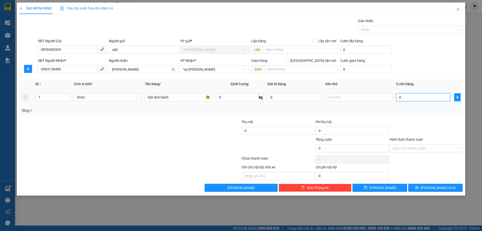
click at [421, 94] on input "0" at bounding box center [423, 97] width 54 height 8
type input "05"
type input "5"
type input "05-"
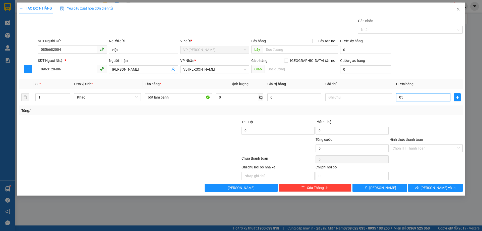
type input "0"
type input "05"
type input "5"
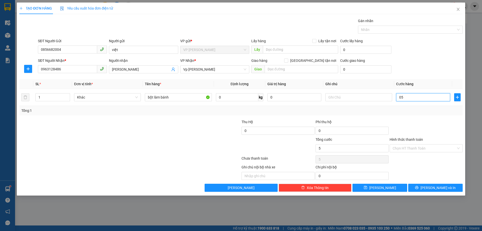
type input "050"
type input "50"
type input "50.000"
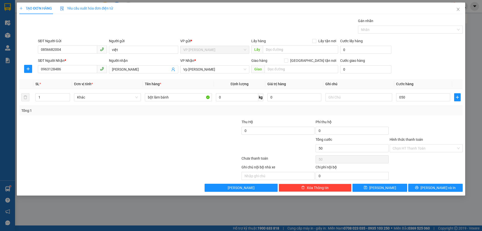
type input "50.000"
click at [413, 115] on div "Transit Pickup Surcharge Ids Transit Deliver Surcharge Ids Transit Deliver Surc…" at bounding box center [241, 105] width 444 height 174
click at [439, 189] on span "[PERSON_NAME] và In" at bounding box center [438, 188] width 35 height 6
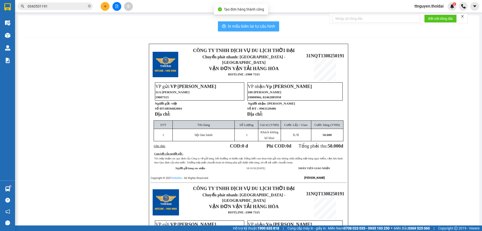
click at [222, 26] on icon "printer" at bounding box center [224, 26] width 4 height 4
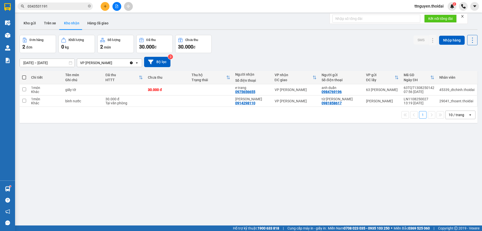
drag, startPoint x: 248, startPoint y: 42, endPoint x: 177, endPoint y: 29, distance: 72.3
click at [247, 42] on div "Đơn hàng 2 đơn Khối lượng 0 kg Số lượng 2 món Đã thu 30.000 đ Chưa thu 30.000 đ…" at bounding box center [249, 44] width 458 height 18
click at [31, 26] on button "Kho gửi" at bounding box center [30, 23] width 20 height 12
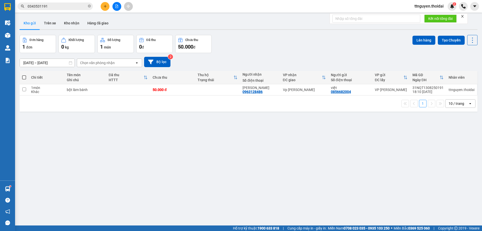
click at [105, 6] on icon "plus" at bounding box center [105, 7] width 4 height 4
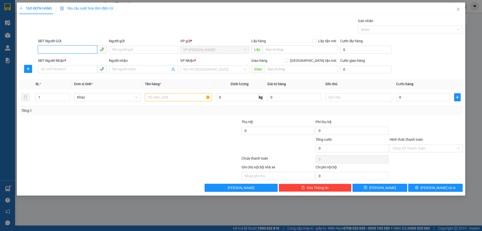
drag, startPoint x: 79, startPoint y: 48, endPoint x: 106, endPoint y: 40, distance: 27.6
click at [84, 46] on input "SĐT Người Gửi" at bounding box center [67, 49] width 59 height 8
type input "0967609088"
click at [91, 61] on div "0967609088 - huy" at bounding box center [72, 60] width 63 height 6
type input "huy"
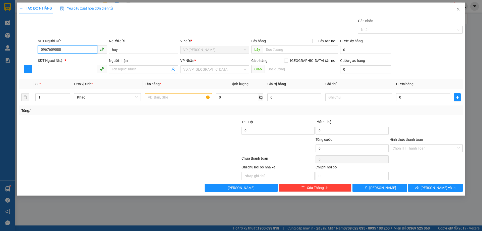
type input "0967609088"
drag, startPoint x: 83, startPoint y: 70, endPoint x: 102, endPoint y: 71, distance: 19.1
click at [83, 70] on input "SĐT Người Nhận *" at bounding box center [67, 69] width 59 height 8
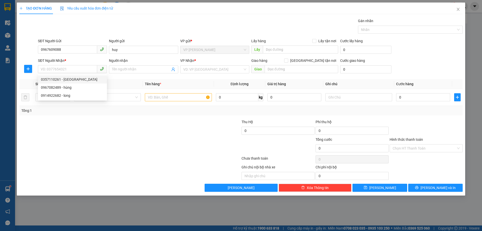
click at [66, 74] on div "0357110261 0967082489 0357110261 - Đức 0967082489 - hùng 0914922682 - long" at bounding box center [72, 87] width 69 height 26
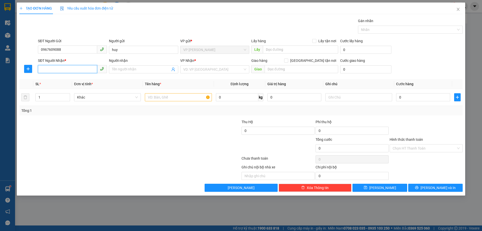
click at [61, 68] on input "SĐT Người Nhận *" at bounding box center [67, 69] width 59 height 8
click at [62, 78] on div "0357110261 - [GEOGRAPHIC_DATA]" at bounding box center [72, 80] width 63 height 6
type input "0357110261"
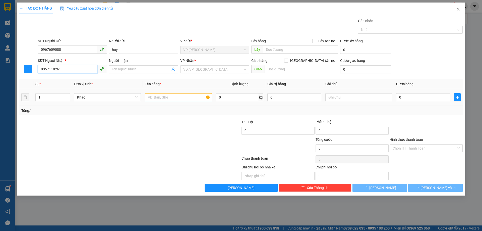
type input "Đức"
checkbox input "true"
type input "km7 vinfast thọ huyền ql1a gần [GEOGRAPHIC_DATA]"
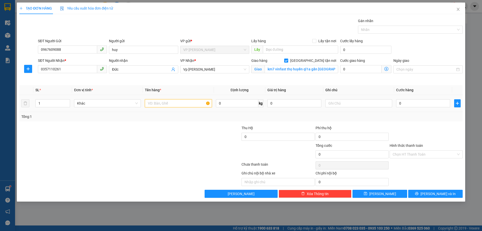
drag, startPoint x: 173, startPoint y: 103, endPoint x: 280, endPoint y: 81, distance: 109.4
click at [176, 103] on input "text" at bounding box center [178, 103] width 67 height 8
type input "phụ tùng ô tô"
click at [414, 102] on input "0" at bounding box center [423, 103] width 54 height 8
type input "01"
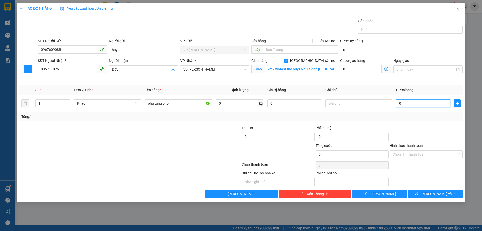
type input "1"
type input "010"
type input "10"
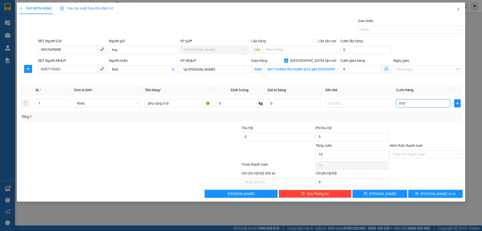
type input "0.100"
type input "100"
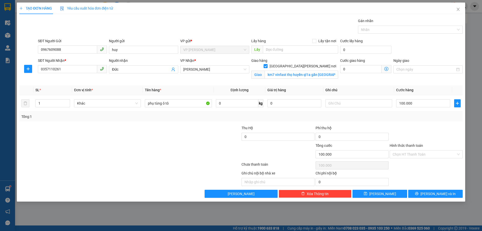
click at [415, 115] on div "Tổng: 1" at bounding box center [241, 117] width 440 height 6
click at [414, 153] on input "Hình thức thanh toán" at bounding box center [425, 154] width 64 height 8
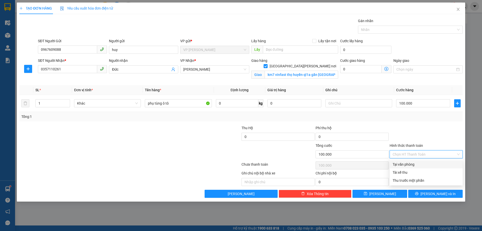
click at [412, 164] on div "Tại văn phòng" at bounding box center [426, 164] width 67 height 6
type input "0"
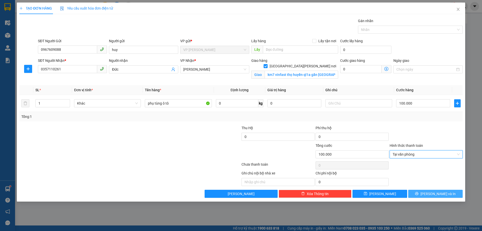
click at [419, 194] on icon "printer" at bounding box center [417, 194] width 4 height 4
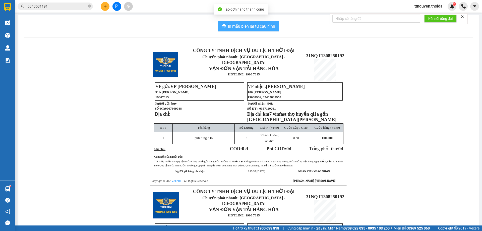
click at [244, 25] on span "In mẫu biên lai tự cấu hình" at bounding box center [251, 26] width 47 height 6
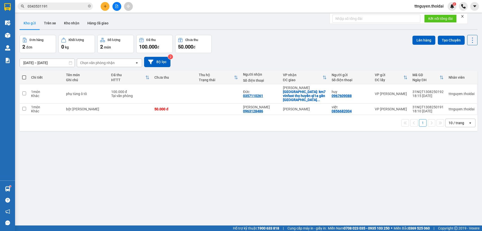
drag, startPoint x: 280, startPoint y: 41, endPoint x: 239, endPoint y: 38, distance: 41.1
click at [280, 41] on div "Đơn hàng 2 đơn Khối lượng 0 kg Số lượng 2 món Đã thu 100.000 đ Chưa thu 50.000 …" at bounding box center [249, 44] width 458 height 18
click at [107, 3] on button at bounding box center [105, 6] width 9 height 9
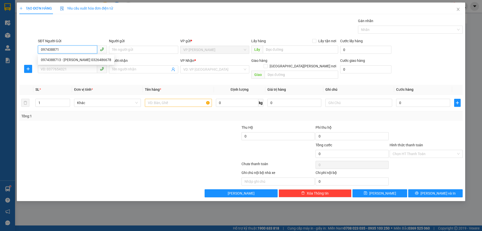
type input "0974388713"
click at [88, 58] on div "0974388713 - quỳnh 0326486678" at bounding box center [76, 60] width 70 height 6
type input "quỳnh 0326486678"
type input "0974388713"
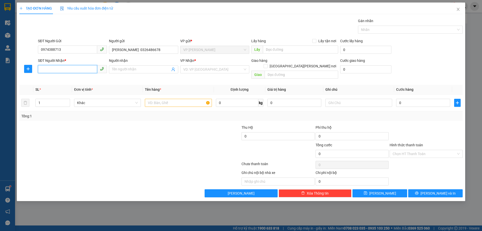
click at [79, 70] on input "SĐT Người Nhận *" at bounding box center [67, 69] width 59 height 8
click at [72, 76] on div "0983057256 - anh cường" at bounding box center [72, 79] width 69 height 8
type input "0983057256"
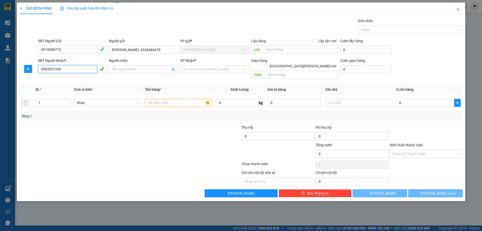
type input "anh cường"
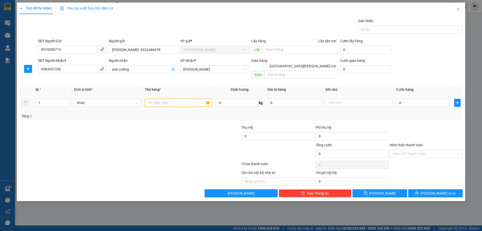
click at [175, 99] on input "text" at bounding box center [178, 103] width 67 height 8
type input "hộp ship mang ra"
drag, startPoint x: 409, startPoint y: 99, endPoint x: 368, endPoint y: 100, distance: 41.2
click at [410, 99] on input "0" at bounding box center [423, 103] width 54 height 8
type input "04"
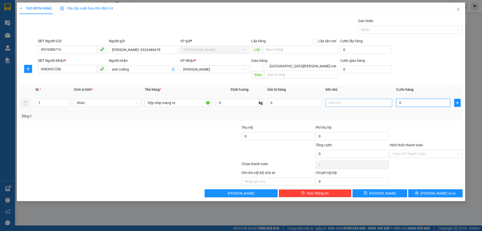
type input "4"
type input "040"
type input "40"
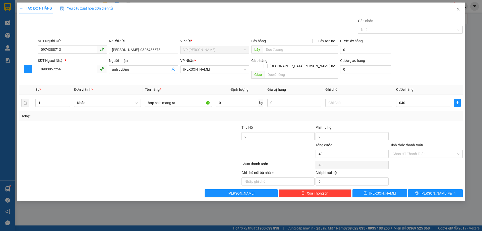
type input "40.000"
click at [434, 117] on div "Transit Pickup Surcharge Ids Transit Deliver Surcharge Ids Transit Deliver Surc…" at bounding box center [241, 107] width 444 height 179
drag, startPoint x: 436, startPoint y: 189, endPoint x: 437, endPoint y: 186, distance: 3.6
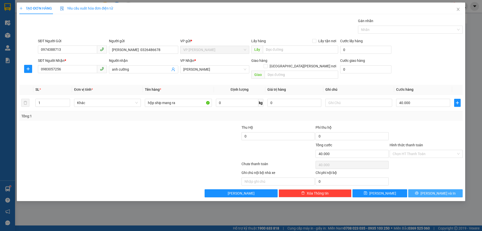
click at [436, 190] on span "[PERSON_NAME] và In" at bounding box center [438, 193] width 35 height 6
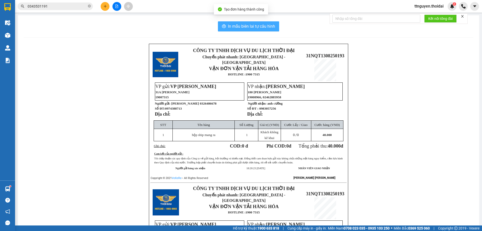
click at [242, 22] on button "In mẫu biên lai tự cấu hình" at bounding box center [248, 26] width 61 height 10
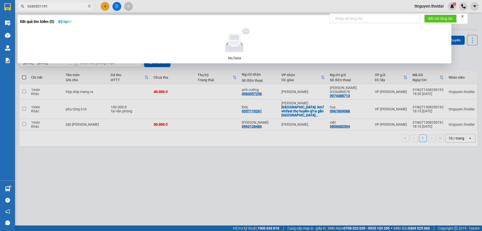
click at [52, 6] on input "0343531191" at bounding box center [57, 7] width 59 height 6
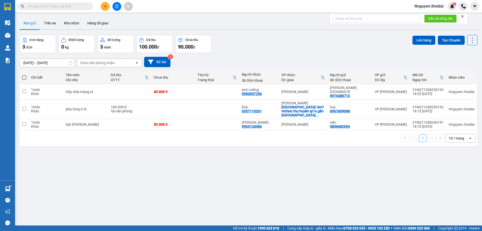
paste input "0975542403"
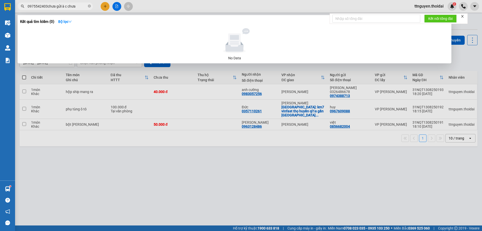
type input "0975542403chưa gửi à c chưa"
click at [89, 7] on icon "close-circle" at bounding box center [89, 6] width 3 height 3
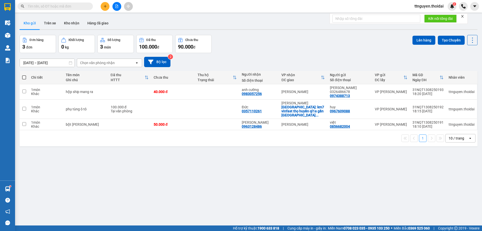
paste input "0343531191"
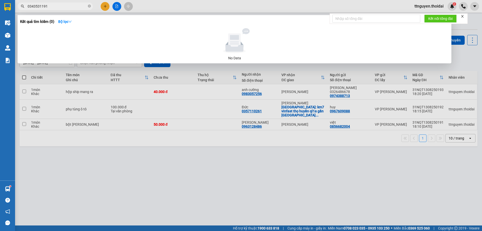
type input "0343531191"
click at [90, 6] on icon "close-circle" at bounding box center [89, 6] width 3 height 3
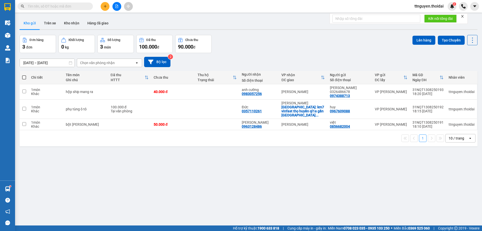
click at [48, 8] on input "text" at bounding box center [57, 7] width 59 height 6
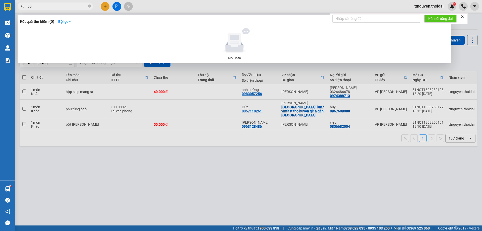
type input "0"
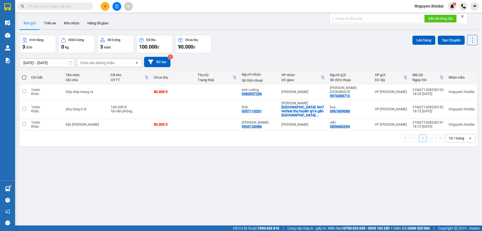
type input "0"
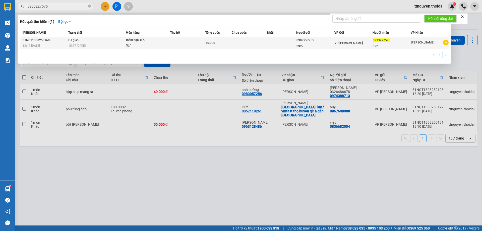
type input "0933227575"
click at [237, 42] on td at bounding box center [249, 43] width 35 height 12
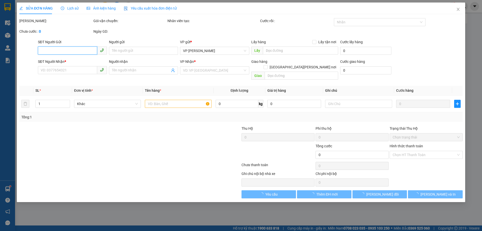
type input "0989257755"
type input "ngọc"
type input "0933227575"
type input "huy"
type input "40.000"
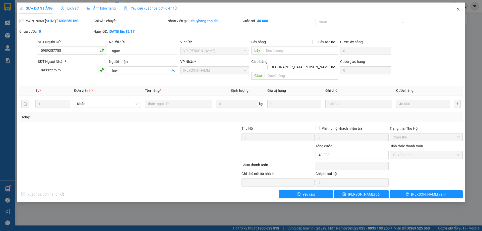
click at [458, 9] on icon "close" at bounding box center [458, 9] width 4 height 4
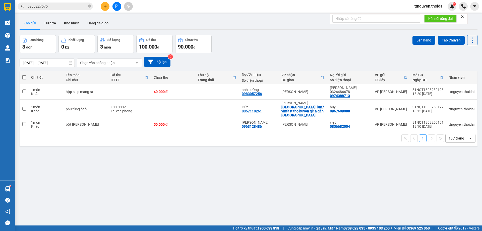
click at [59, 6] on input "0933227575" at bounding box center [57, 7] width 59 height 6
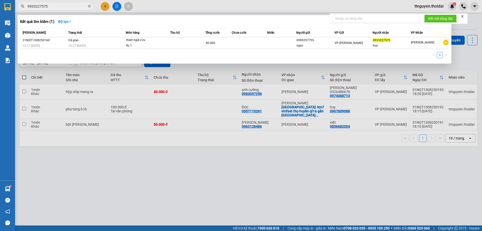
click at [132, 157] on div at bounding box center [241, 115] width 482 height 231
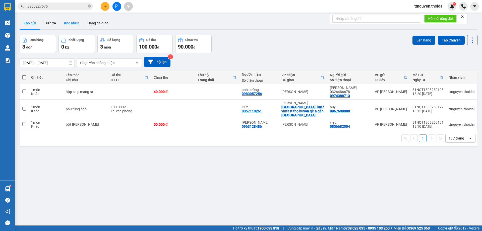
click at [73, 18] on button "Kho nhận" at bounding box center [71, 23] width 23 height 12
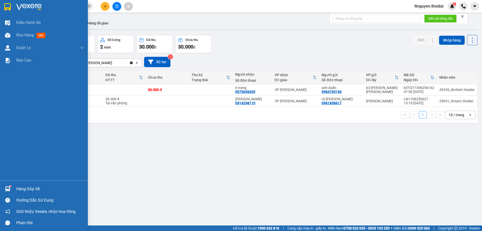
click at [21, 187] on div "Hàng sắp về" at bounding box center [50, 189] width 68 height 8
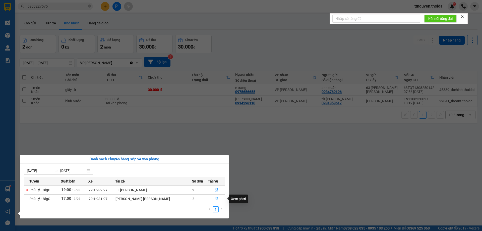
click at [215, 197] on icon "file-done" at bounding box center [217, 199] width 4 height 4
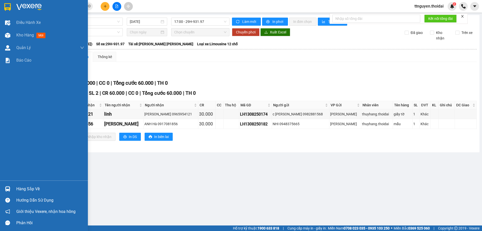
click at [24, 190] on div "Hàng sắp về" at bounding box center [50, 189] width 68 height 8
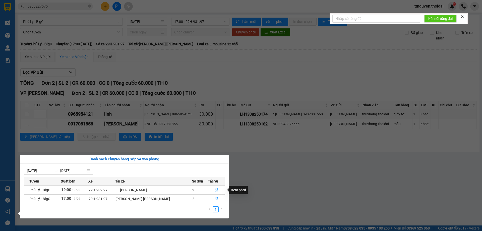
click at [215, 190] on icon "file-done" at bounding box center [217, 190] width 4 height 4
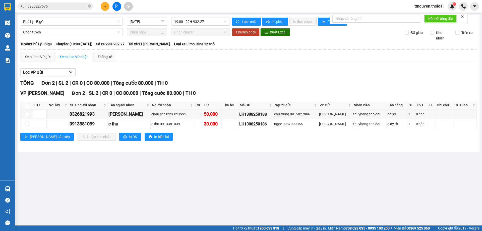
click at [53, 2] on div "Kết quả tìm kiếm ( 1 ) Bộ lọc Mã ĐH Trạng thái Món hàng Thu hộ Tổng cước Chưa c…" at bounding box center [49, 6] width 98 height 9
click at [53, 7] on input "0933227575" at bounding box center [57, 7] width 59 height 6
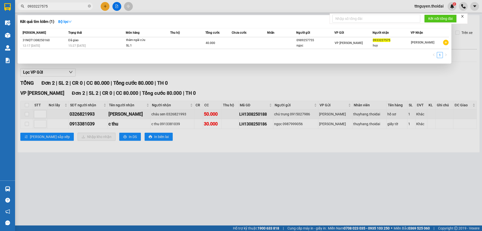
click at [53, 7] on input "0933227575" at bounding box center [57, 7] width 59 height 6
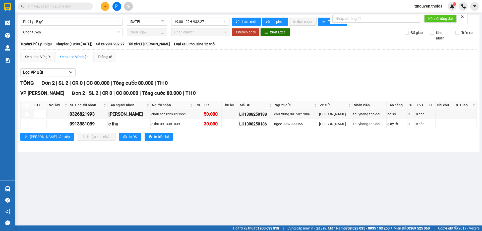
type input "0"
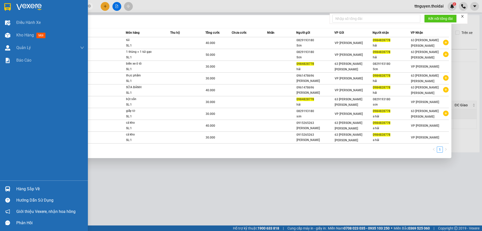
type input "0984828778"
drag, startPoint x: 26, startPoint y: 184, endPoint x: 31, endPoint y: 186, distance: 5.7
click at [27, 185] on div "Hàng sắp về" at bounding box center [44, 188] width 88 height 11
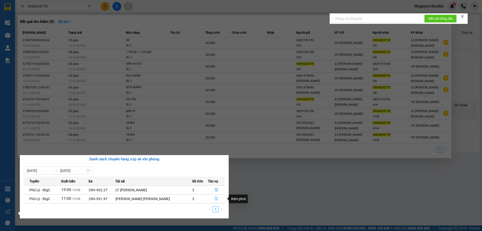
click at [215, 201] on button "button" at bounding box center [216, 199] width 16 height 8
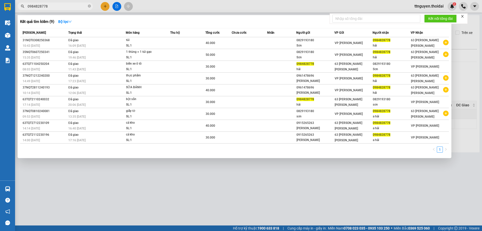
click at [195, 177] on div at bounding box center [241, 115] width 482 height 231
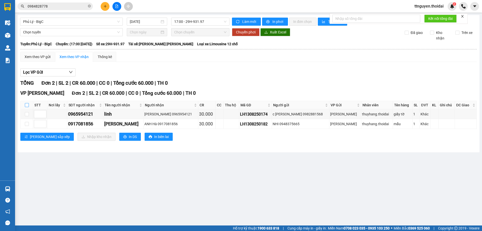
click at [26, 105] on input "checkbox" at bounding box center [27, 105] width 4 height 4
checkbox input "true"
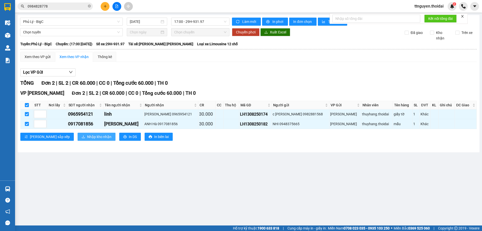
click at [87, 137] on span "Nhập kho nhận" at bounding box center [99, 137] width 24 height 6
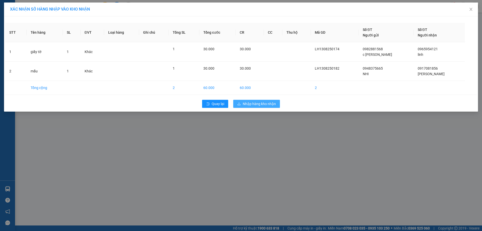
click at [259, 103] on span "Nhập hàng kho nhận" at bounding box center [259, 104] width 33 height 6
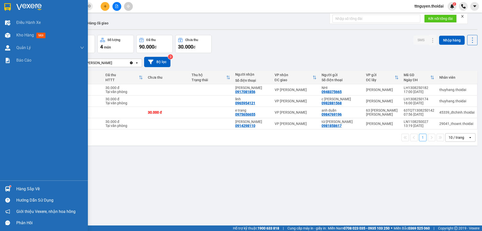
click at [18, 186] on div "Hàng sắp về" at bounding box center [44, 188] width 88 height 11
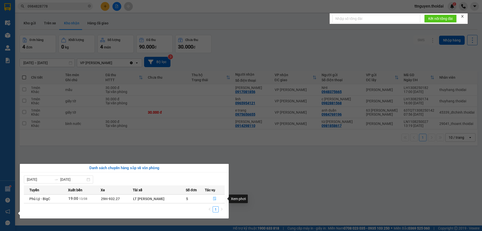
click at [216, 201] on button "button" at bounding box center [215, 199] width 20 height 8
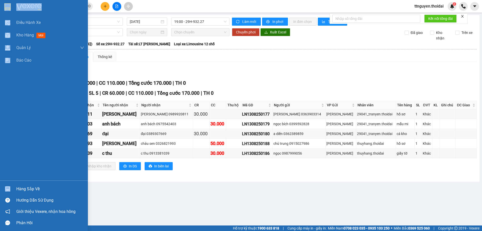
drag, startPoint x: 26, startPoint y: 33, endPoint x: 69, endPoint y: 99, distance: 79.2
click at [26, 33] on span "Kho hàng" at bounding box center [25, 35] width 18 height 5
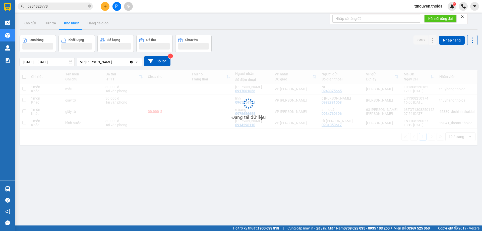
drag, startPoint x: 146, startPoint y: 182, endPoint x: 139, endPoint y: 169, distance: 15.2
click at [146, 180] on div "ver 1.8.138 Kho gửi Trên xe Kho nhận Hàng đã giao Đơn hàng Khối lượng Số lượng …" at bounding box center [249, 130] width 462 height 231
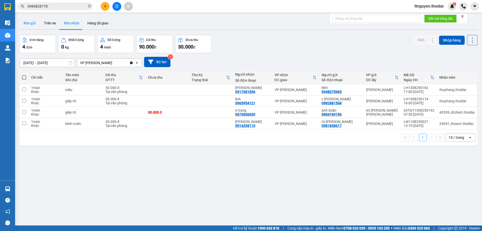
click at [27, 21] on button "Kho gửi" at bounding box center [30, 23] width 20 height 12
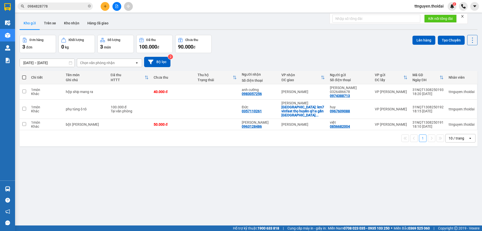
click at [25, 75] on span at bounding box center [24, 77] width 4 height 4
click at [24, 75] on input "checkbox" at bounding box center [24, 75] width 0 height 0
checkbox input "true"
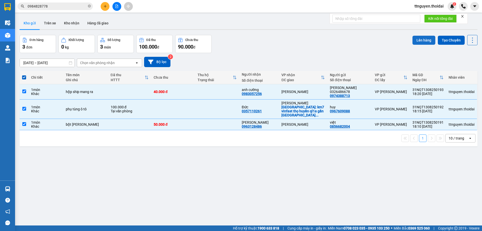
click at [422, 39] on button "Lên hàng" at bounding box center [424, 40] width 23 height 9
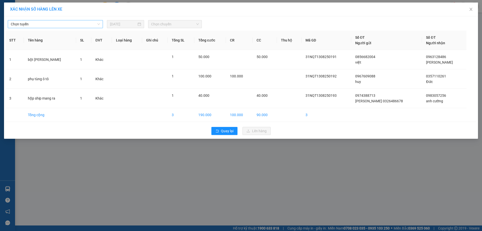
click at [62, 22] on span "Chọn tuyến" at bounding box center [55, 24] width 89 height 8
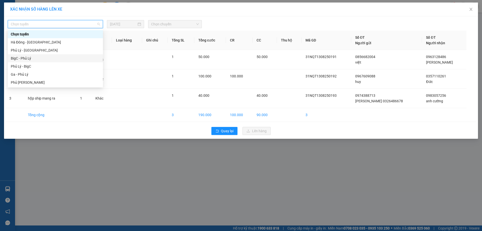
click at [48, 58] on div "BigC - Phủ Lý" at bounding box center [55, 59] width 89 height 6
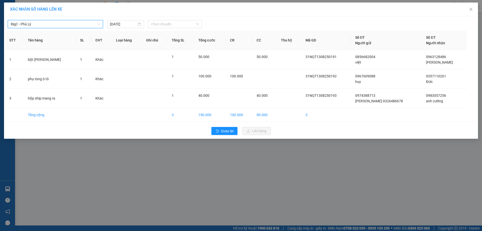
drag, startPoint x: 162, startPoint y: 26, endPoint x: 161, endPoint y: 29, distance: 3.4
click at [163, 25] on span "Chọn chuyến" at bounding box center [175, 24] width 48 height 8
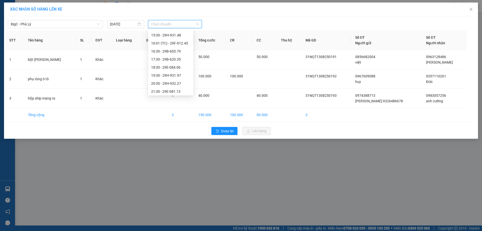
scroll to position [88, 0]
click at [166, 66] on div "18:30 - 29E-084.06" at bounding box center [170, 67] width 39 height 6
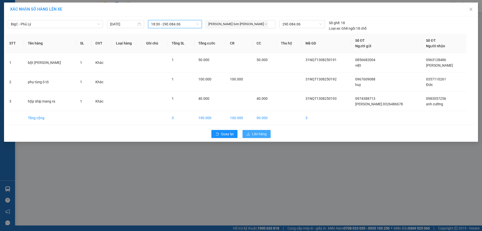
click at [265, 132] on span "Lên hàng" at bounding box center [259, 134] width 15 height 6
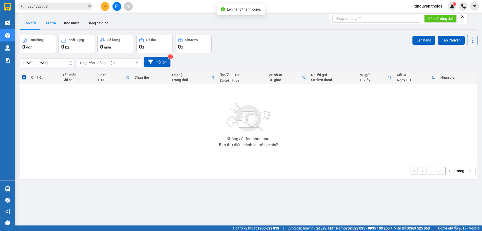
click at [51, 22] on button "Trên xe" at bounding box center [50, 23] width 20 height 12
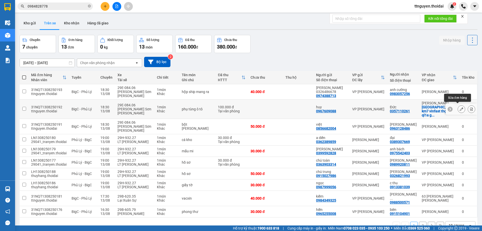
click at [460, 107] on icon at bounding box center [462, 109] width 4 height 4
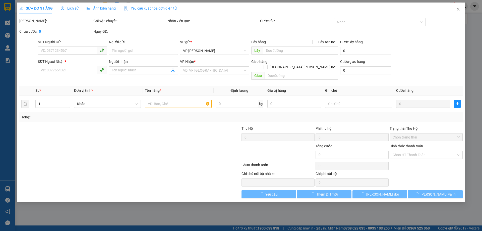
type input "0967609088"
type input "huy"
type input "0357110261"
type input "Đức"
checkbox input "true"
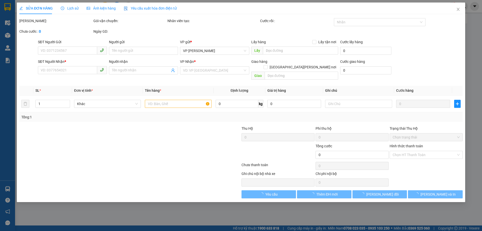
type input "km7 vinfast thọ huyền ql1a gần [GEOGRAPHIC_DATA]"
type input "100.000"
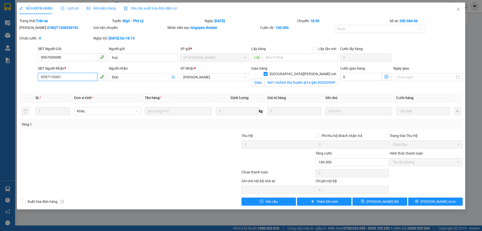
drag, startPoint x: 72, startPoint y: 77, endPoint x: 32, endPoint y: 77, distance: 39.9
click at [32, 77] on div "SĐT Người Nhận * 0357110261 0357110261 Người nhận Đức VP Nhận * Vp Lê Hoàn Giao…" at bounding box center [241, 78] width 445 height 24
click at [460, 9] on span "Close" at bounding box center [458, 10] width 14 height 14
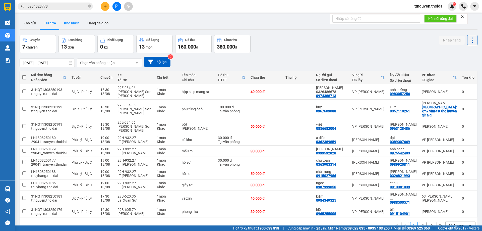
click at [75, 26] on button "Kho nhận" at bounding box center [71, 23] width 23 height 12
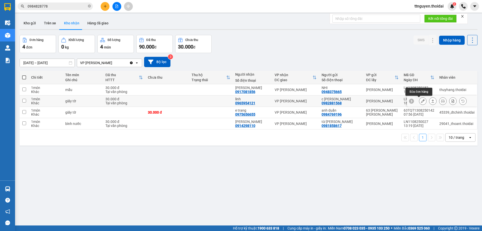
click at [421, 102] on icon at bounding box center [423, 101] width 4 height 4
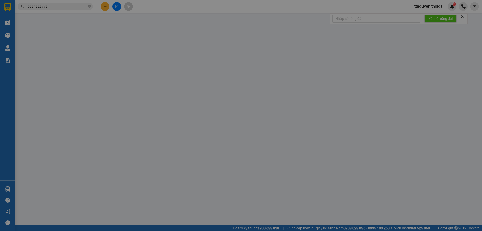
type input "0982881568"
type input "c nhạn"
type input "0965954121"
type input "linh"
type input "30.000"
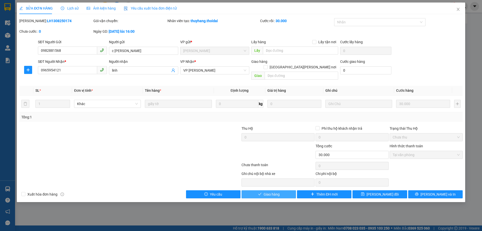
click at [258, 190] on button "Giao hàng" at bounding box center [269, 194] width 55 height 8
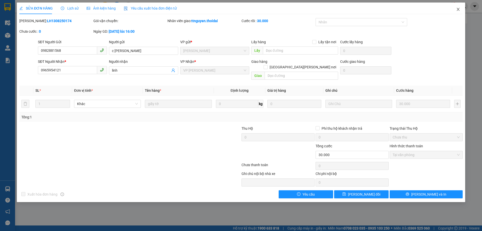
click at [459, 9] on icon "close" at bounding box center [458, 9] width 4 height 4
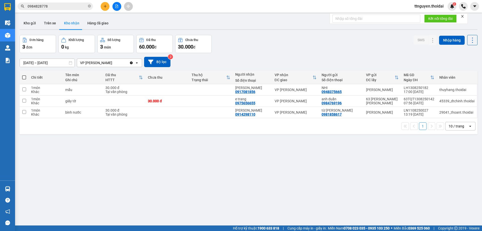
click at [51, 7] on input "0984828778" at bounding box center [57, 7] width 59 height 6
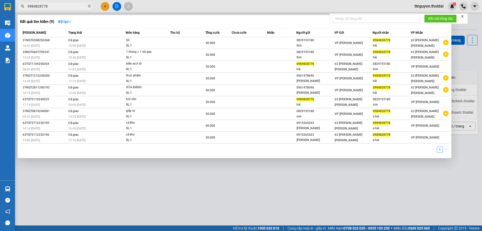
click at [51, 7] on input "0984828778" at bounding box center [57, 7] width 59 height 6
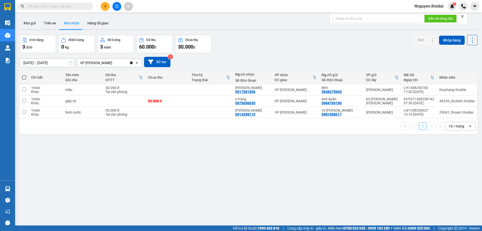
paste input "0975542403"
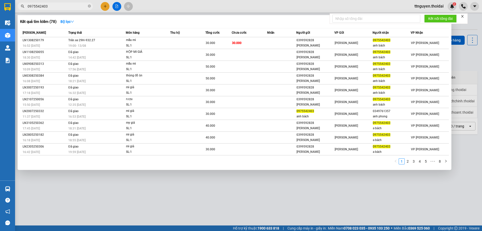
type input "0975542403"
click at [206, 183] on div at bounding box center [241, 115] width 482 height 231
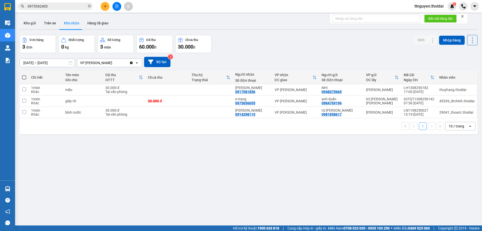
click at [62, 5] on input "0975542403" at bounding box center [57, 7] width 59 height 6
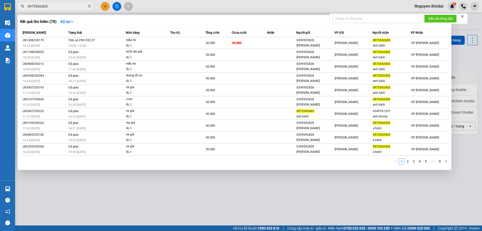
click at [62, 5] on input "0975542403" at bounding box center [57, 7] width 59 height 6
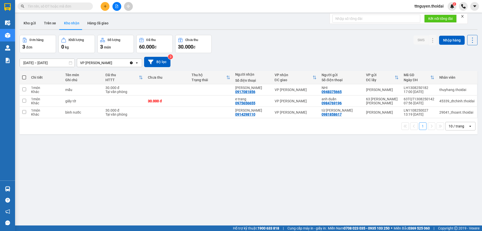
paste input "0389307669"
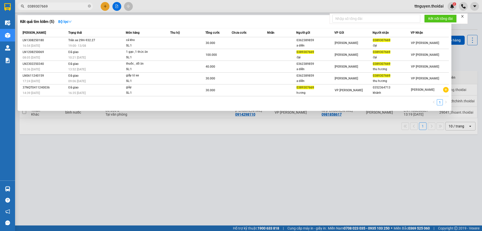
type input "0389307669"
click at [148, 144] on div at bounding box center [241, 115] width 482 height 231
